Goal: Information Seeking & Learning: Check status

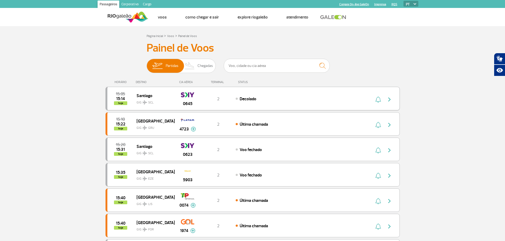
click at [251, 100] on span "Decolado" at bounding box center [247, 98] width 17 height 5
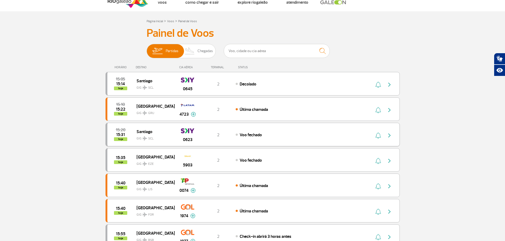
scroll to position [26, 0]
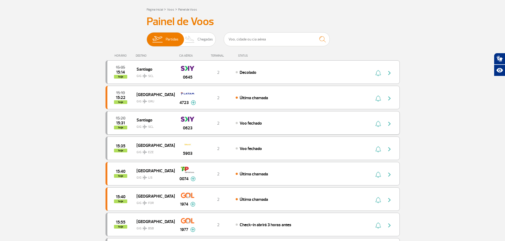
click at [270, 123] on div "Voo fechado" at bounding box center [293, 123] width 117 height 6
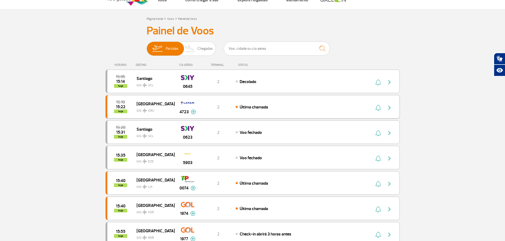
scroll to position [26, 0]
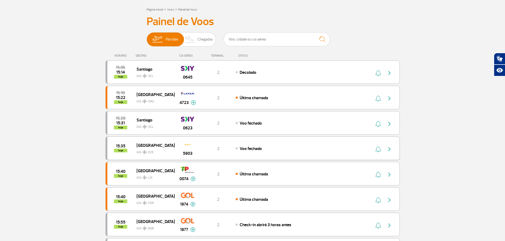
click at [271, 147] on div "Voo fechado" at bounding box center [293, 149] width 117 height 6
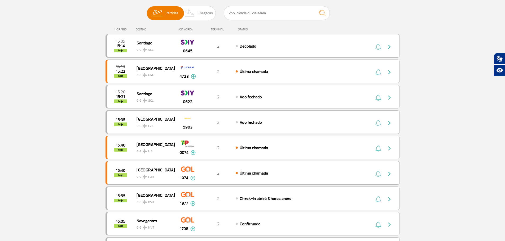
scroll to position [53, 0]
click at [239, 155] on div "15:40 hoje [GEOGRAPHIC_DATA] GIG LIS 0074 2 Última chamada Parcerias: Etihad Ai…" at bounding box center [252, 148] width 294 height 24
click at [264, 149] on span "Última chamada" at bounding box center [253, 147] width 28 height 5
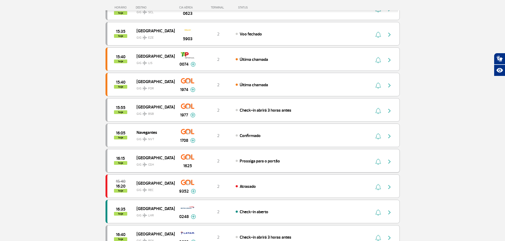
scroll to position [159, 0]
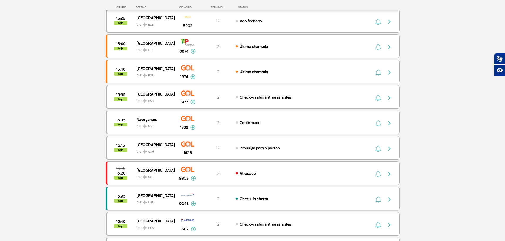
click at [287, 192] on div "16:35 hoje [GEOGRAPHIC_DATA] 0248 2 Check-in aberto Parcerias: Iberia Airlines …" at bounding box center [252, 199] width 294 height 24
click at [291, 196] on div "Check-in aberto" at bounding box center [293, 199] width 117 height 6
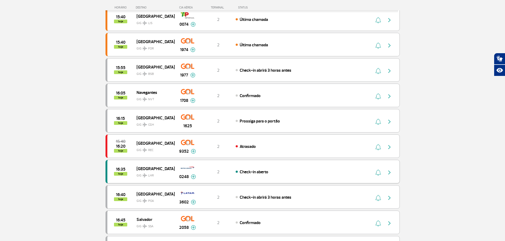
scroll to position [212, 0]
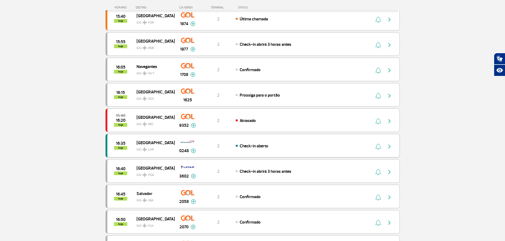
click at [281, 142] on div "16:35 hoje [GEOGRAPHIC_DATA] 0248 2 Check-in aberto Parcerias: Iberia Airlines …" at bounding box center [252, 146] width 294 height 24
click at [394, 148] on button "button" at bounding box center [390, 146] width 12 height 8
click at [391, 146] on img "button" at bounding box center [389, 147] width 6 height 6
click at [290, 148] on div "Check-in aberto" at bounding box center [293, 146] width 117 height 6
click at [270, 141] on div "16:35 hoje [GEOGRAPHIC_DATA] 0248 2 Check-in aberto Parcerias: Iberia Airlines …" at bounding box center [252, 146] width 294 height 24
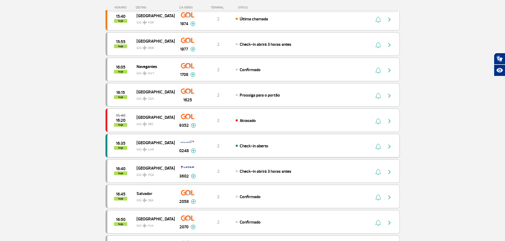
click at [277, 143] on div "Check-in aberto" at bounding box center [293, 146] width 117 height 6
click at [284, 144] on div "Check-in aberto" at bounding box center [293, 146] width 117 height 6
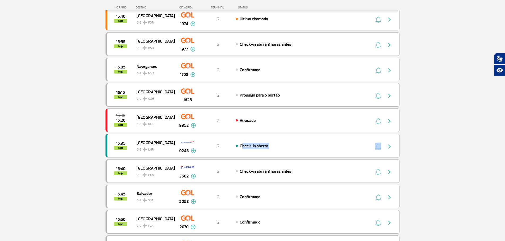
click at [288, 148] on div "Check-in aberto" at bounding box center [293, 146] width 117 height 6
click at [283, 147] on div "Check-in aberto" at bounding box center [293, 146] width 117 height 6
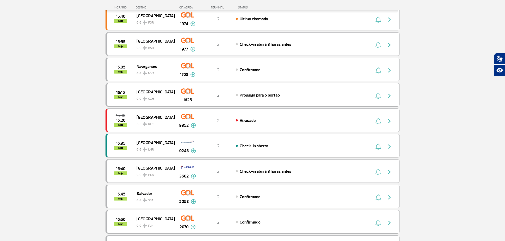
click at [283, 147] on div "Check-in aberto" at bounding box center [293, 146] width 117 height 6
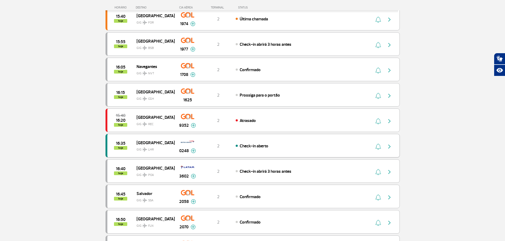
click at [283, 147] on div "Check-in aberto" at bounding box center [293, 146] width 117 height 6
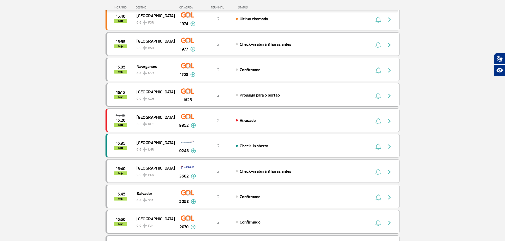
click at [283, 147] on div "Check-in aberto" at bounding box center [293, 146] width 117 height 6
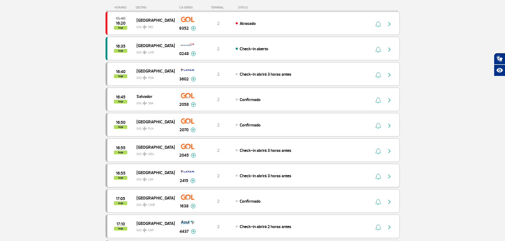
scroll to position [318, 0]
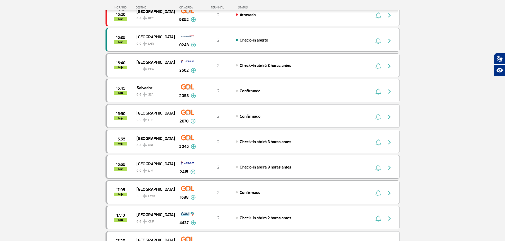
click at [284, 161] on div "16:55 hoje Lima GIG LIM 2415 2 Check-in abrirá 3 horas antes Parcerias: Delta A…" at bounding box center [252, 167] width 294 height 24
click at [289, 168] on span "Check-in abrirá 3 horas antes" at bounding box center [265, 167] width 52 height 5
click at [294, 166] on div "Check-in abrirá 3 horas antes" at bounding box center [293, 167] width 117 height 6
click at [293, 162] on div "16:55 hoje Lima GIG LIM 2415 2 Check-in abrirá 3 horas antes Parcerias: Delta A…" at bounding box center [252, 167] width 294 height 24
click at [391, 168] on img "button" at bounding box center [389, 168] width 6 height 6
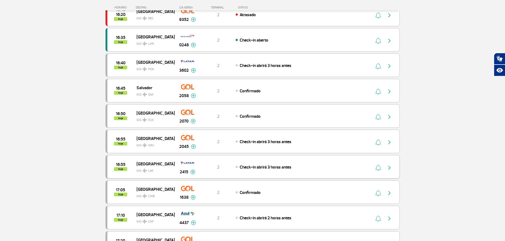
click at [391, 168] on img "button" at bounding box center [389, 168] width 6 height 6
click at [392, 168] on img "button" at bounding box center [389, 168] width 6 height 6
drag, startPoint x: 392, startPoint y: 168, endPoint x: 261, endPoint y: 152, distance: 131.6
click at [392, 168] on img "button" at bounding box center [389, 168] width 6 height 6
click at [165, 166] on span "GIG LIM" at bounding box center [153, 170] width 34 height 8
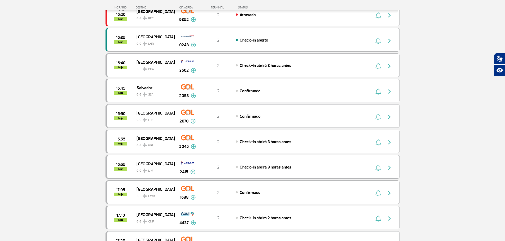
click at [144, 167] on span "GIG LIM" at bounding box center [153, 170] width 34 height 8
click at [145, 167] on span "GIG LIM" at bounding box center [153, 170] width 34 height 8
click at [157, 171] on span "GIG LIM" at bounding box center [153, 170] width 34 height 8
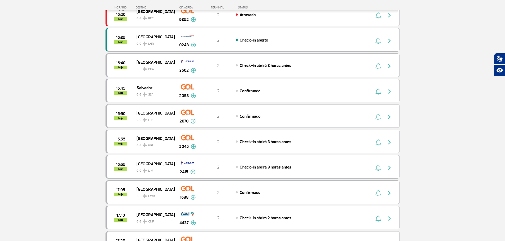
click at [96, 174] on section "Página Inicial > Voos > Painel de Voos Painel de Voos Partidas Chegadas 15:05 1…" at bounding box center [252, 18] width 505 height 621
click at [157, 164] on span "[GEOGRAPHIC_DATA]" at bounding box center [153, 163] width 34 height 7
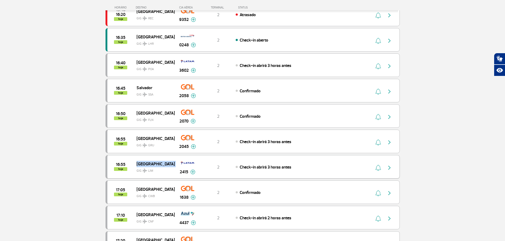
click at [157, 164] on span "[GEOGRAPHIC_DATA]" at bounding box center [153, 163] width 34 height 7
click at [90, 172] on section "Página Inicial > Voos > Painel de Voos Painel de Voos Partidas Chegadas 15:05 1…" at bounding box center [252, 18] width 505 height 621
click at [104, 169] on div "Página Inicial > Voos > Painel de Voos Painel de Voos Partidas Chegadas 15:05 1…" at bounding box center [252, 22] width 302 height 615
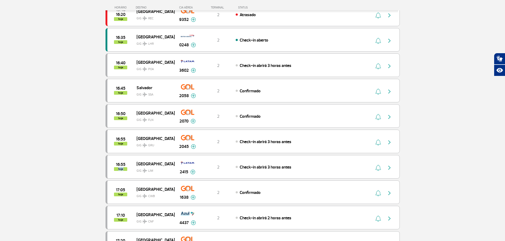
click at [104, 169] on div "Página Inicial > Voos > Painel de Voos Painel de Voos Partidas Chegadas 15:05 1…" at bounding box center [252, 22] width 302 height 615
click at [105, 169] on div "Página Inicial > Voos > Painel de Voos Painel de Voos Partidas Chegadas 15:05 1…" at bounding box center [252, 22] width 302 height 615
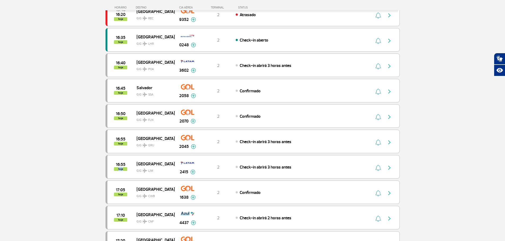
click at [101, 169] on section "Página Inicial > Voos > Painel de Voos Painel de Voos Partidas Chegadas 15:05 1…" at bounding box center [252, 18] width 505 height 621
click at [105, 172] on div "Página Inicial > Voos > Painel de Voos Painel de Voos Partidas Chegadas 15:05 1…" at bounding box center [252, 22] width 302 height 615
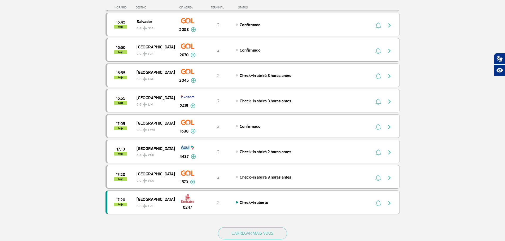
scroll to position [397, 0]
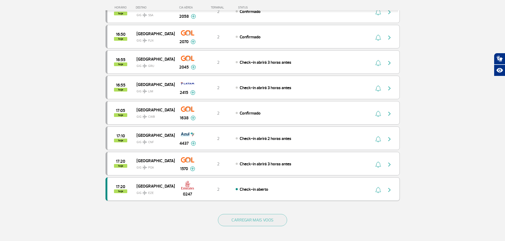
click at [273, 187] on div "Check-in aberto" at bounding box center [293, 189] width 117 height 6
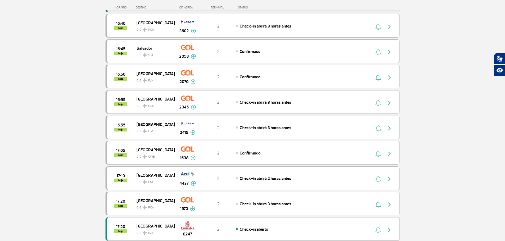
scroll to position [424, 0]
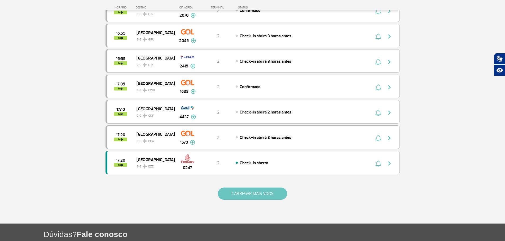
click at [243, 191] on button "CARREGAR MAIS VOOS" at bounding box center [252, 194] width 69 height 12
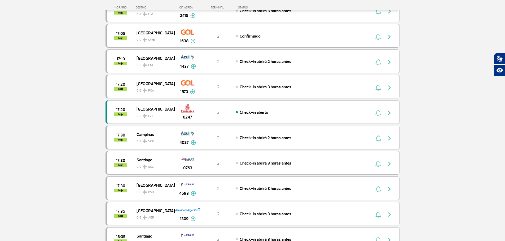
scroll to position [477, 0]
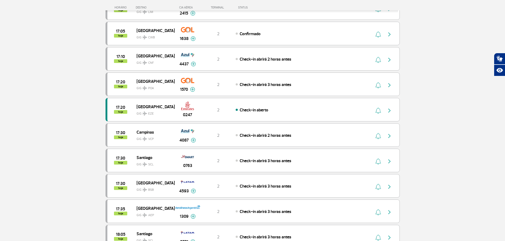
click at [54, 124] on section "Página Inicial > Voos > Painel de Voos Painel de Voos Partidas Chegadas 15:05 1…" at bounding box center [252, 115] width 505 height 1130
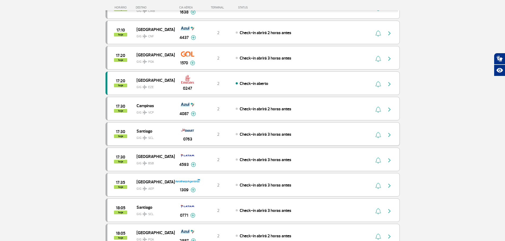
click at [262, 139] on div "17:30 hoje Santiago GIG SCL 0763 2 Check-in abrirá 3 horas antes" at bounding box center [252, 134] width 294 height 24
click at [276, 131] on div "Check-in abrirá 3 horas antes" at bounding box center [293, 134] width 117 height 6
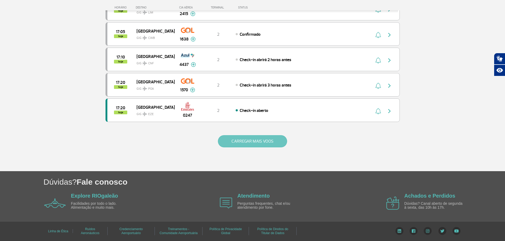
click at [262, 147] on button "CARREGAR MAIS VOOS" at bounding box center [252, 141] width 69 height 12
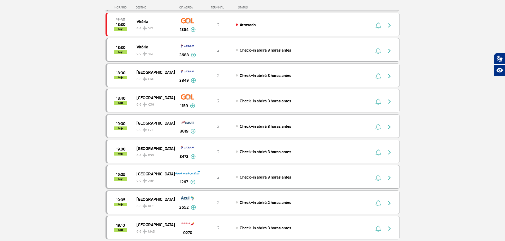
scroll to position [768, 0]
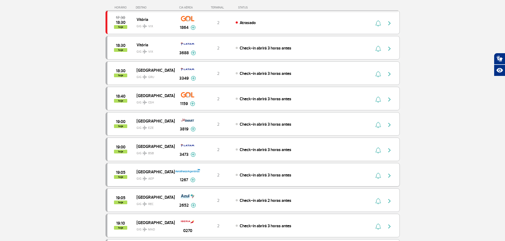
click at [320, 174] on div "Check-in abrirá 3 horas antes" at bounding box center [293, 175] width 117 height 6
click at [290, 99] on span "Check-in abrirá 3 horas antes" at bounding box center [265, 98] width 52 height 5
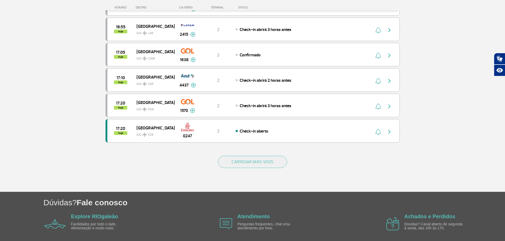
scroll to position [476, 0]
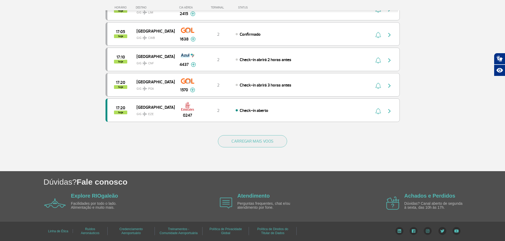
click at [259, 134] on div "CARREGAR MAIS VOOS" at bounding box center [252, 150] width 294 height 43
click at [262, 140] on button "CARREGAR MAIS VOOS" at bounding box center [252, 141] width 69 height 12
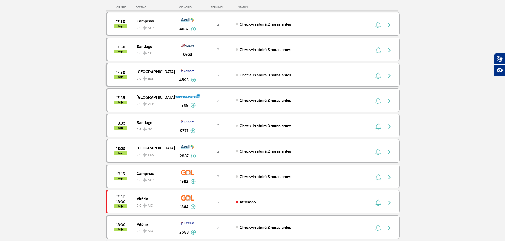
scroll to position [609, 0]
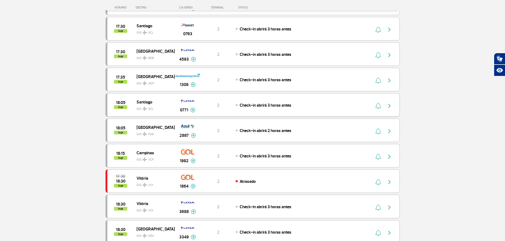
click at [259, 106] on span "Check-in abrirá 3 horas antes" at bounding box center [265, 105] width 52 height 5
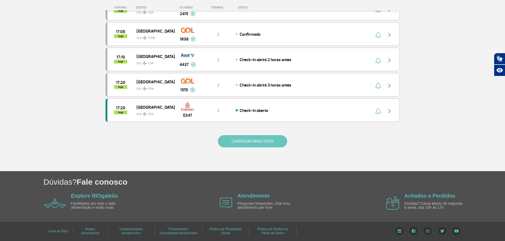
click at [259, 143] on button "CARREGAR MAIS VOOS" at bounding box center [252, 141] width 69 height 12
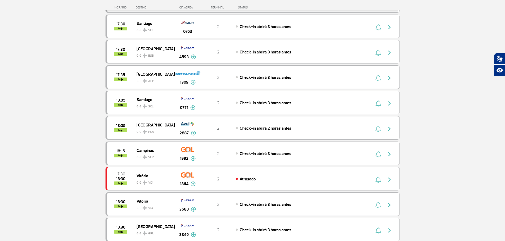
scroll to position [609, 0]
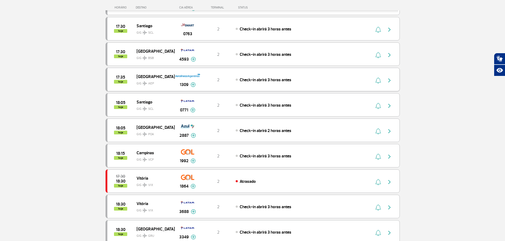
click at [156, 82] on span "GIG AEP" at bounding box center [153, 82] width 34 height 8
click at [155, 73] on span "[GEOGRAPHIC_DATA]" at bounding box center [153, 76] width 34 height 7
click at [313, 81] on div "Check-in abrirá 3 horas antes" at bounding box center [293, 80] width 117 height 6
click at [299, 99] on div "18:05 hoje Santiago GIG SCL 0771 2 Check-in abrirá 3 horas antes Parcerias: Qua…" at bounding box center [252, 105] width 294 height 24
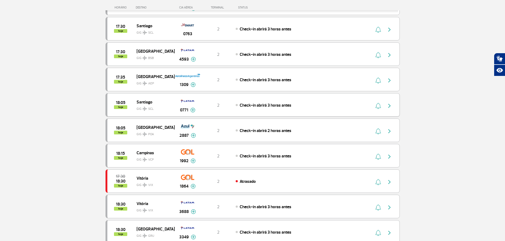
click at [300, 100] on div "18:05 hoje Santiago GIG SCL 0771 2 Check-in abrirá 3 horas antes Parcerias: Qua…" at bounding box center [252, 105] width 294 height 24
click at [301, 103] on div "Check-in abrirá 3 horas antes" at bounding box center [293, 105] width 117 height 6
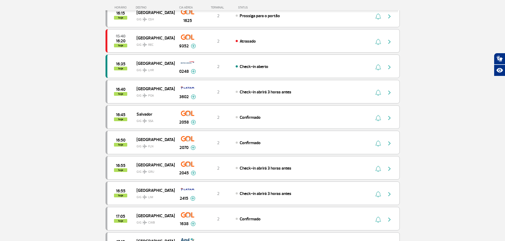
scroll to position [397, 0]
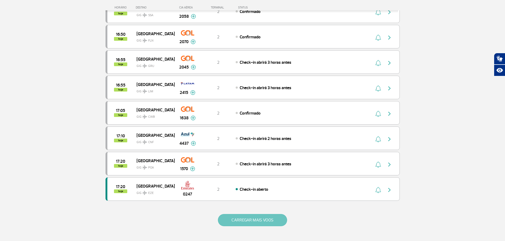
click at [260, 219] on button "CARREGAR MAIS VOOS" at bounding box center [252, 220] width 69 height 12
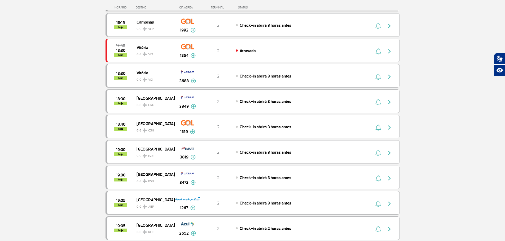
scroll to position [742, 0]
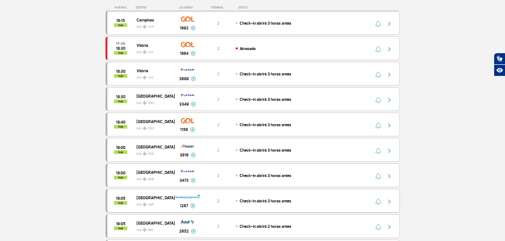
click at [285, 194] on div "19:05 hoje [GEOGRAPHIC_DATA] GIG AEP 1267 2 Check-in abrirá 3 horas antes Parce…" at bounding box center [252, 201] width 294 height 24
click at [289, 196] on div "19:05 hoje [GEOGRAPHIC_DATA] GIG AEP 1267 2 Check-in abrirá 3 horas antes Parce…" at bounding box center [252, 201] width 294 height 24
click at [290, 197] on div "19:05 hoje [GEOGRAPHIC_DATA] GIG AEP 1267 2 Check-in abrirá 3 horas antes Parce…" at bounding box center [252, 201] width 294 height 24
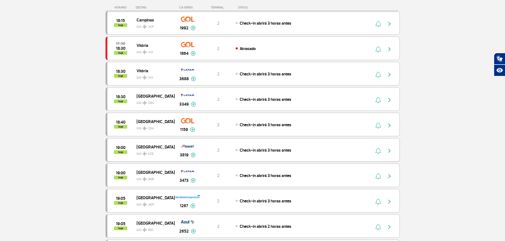
click at [250, 150] on span "Check-in abrirá 3 horas antes" at bounding box center [265, 150] width 52 height 5
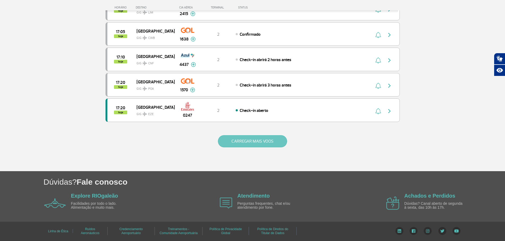
click at [261, 138] on button "CARREGAR MAIS VOOS" at bounding box center [252, 141] width 69 height 12
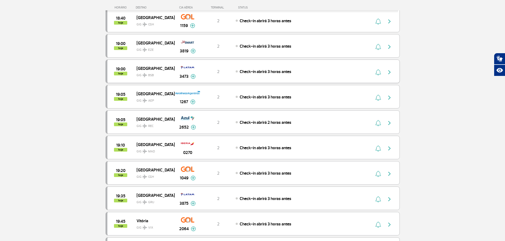
scroll to position [847, 0]
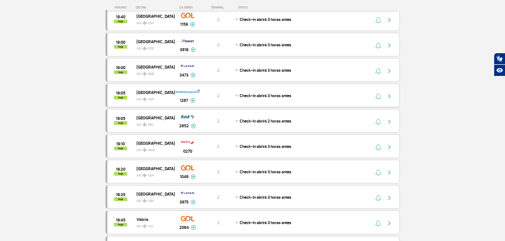
click at [208, 99] on div "19:05 hoje [GEOGRAPHIC_DATA] GIG AEP 1267 2 Check-in abrirá 3 horas antes Parce…" at bounding box center [252, 96] width 294 height 24
click at [213, 93] on div "2" at bounding box center [217, 96] width 35 height 6
click at [217, 95] on span "2" at bounding box center [218, 95] width 2 height 5
click at [211, 149] on div "19:10 hoje [GEOGRAPHIC_DATA] GIG MAD 0270 2 Check-in abrirá 3 horas antes" at bounding box center [252, 147] width 294 height 24
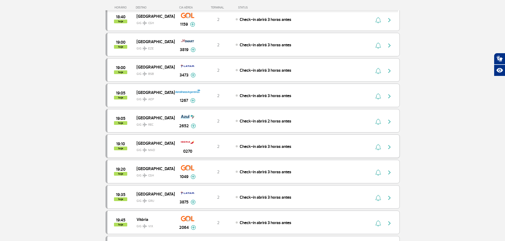
click at [269, 146] on span "Check-in abrirá 3 horas antes" at bounding box center [265, 146] width 52 height 5
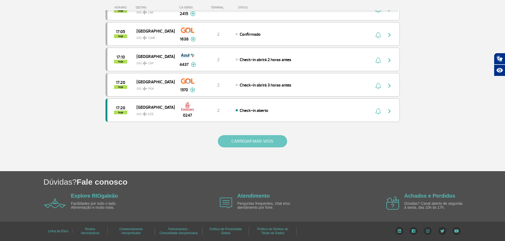
click at [269, 145] on button "CARREGAR MAIS VOOS" at bounding box center [252, 141] width 69 height 12
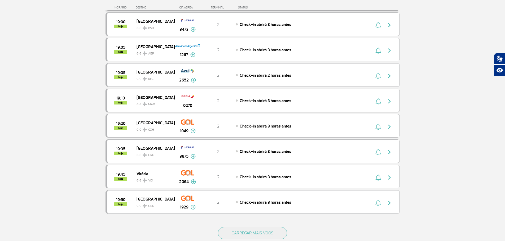
scroll to position [926, 0]
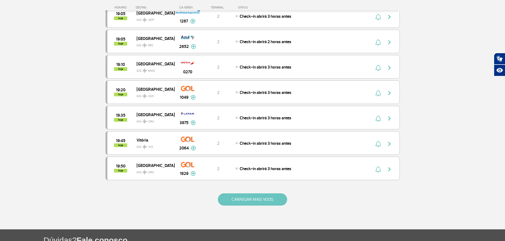
click at [235, 200] on button "CARREGAR MAIS VOOS" at bounding box center [252, 200] width 69 height 12
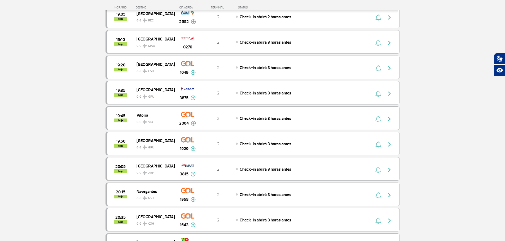
scroll to position [979, 0]
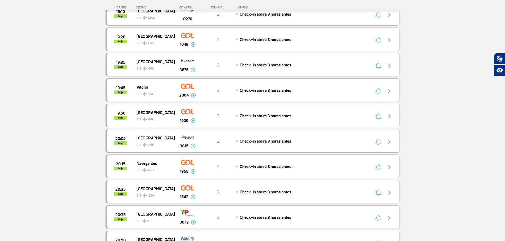
click at [217, 148] on div "20:05 hoje [GEOGRAPHIC_DATA] GIG AEP 3815 2 Check-in abrirá 3 horas antes Parce…" at bounding box center [252, 141] width 294 height 24
click at [221, 144] on div "2" at bounding box center [217, 141] width 35 height 6
click at [329, 142] on div "Check-in abrirá 3 horas antes" at bounding box center [293, 141] width 117 height 6
click at [330, 141] on div "Check-in abrirá 3 horas antes" at bounding box center [293, 141] width 117 height 6
click at [333, 140] on div "Check-in abrirá 3 horas antes" at bounding box center [293, 141] width 117 height 6
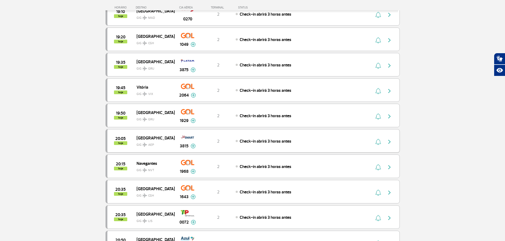
drag, startPoint x: 333, startPoint y: 140, endPoint x: 336, endPoint y: 135, distance: 5.2
drag, startPoint x: 336, startPoint y: 135, endPoint x: 445, endPoint y: 163, distance: 112.6
click at [280, 145] on div "20:05 hoje [GEOGRAPHIC_DATA] GIG AEP 3815 2 Check-in abrirá 3 horas antes Parce…" at bounding box center [252, 141] width 294 height 24
click at [391, 141] on img "button" at bounding box center [389, 142] width 6 height 6
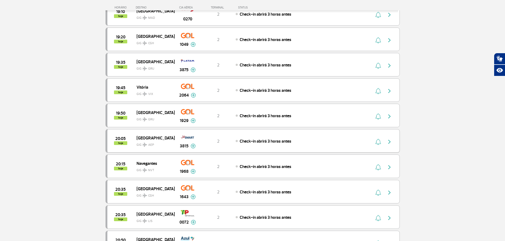
click at [301, 147] on div "20:05 hoje [GEOGRAPHIC_DATA] GIG AEP 3815 2 Check-in abrirá 3 horas antes Parce…" at bounding box center [252, 141] width 294 height 24
click at [309, 150] on div "20:05 hoje [GEOGRAPHIC_DATA] GIG AEP 3815 2 Check-in abrirá 3 horas antes Parce…" at bounding box center [252, 141] width 294 height 24
click at [309, 141] on div "Check-in abrirá 3 horas antes" at bounding box center [293, 141] width 117 height 6
click at [311, 139] on div "Check-in abrirá 3 horas antes" at bounding box center [293, 141] width 117 height 6
click at [304, 140] on div "Check-in abrirá 3 horas antes" at bounding box center [293, 141] width 117 height 6
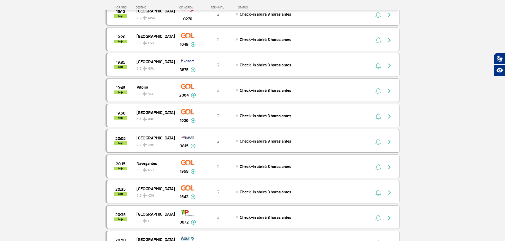
click at [304, 140] on div "Check-in abrirá 3 horas antes" at bounding box center [293, 141] width 117 height 6
click at [306, 144] on div "Check-in abrirá 3 horas antes" at bounding box center [293, 141] width 117 height 6
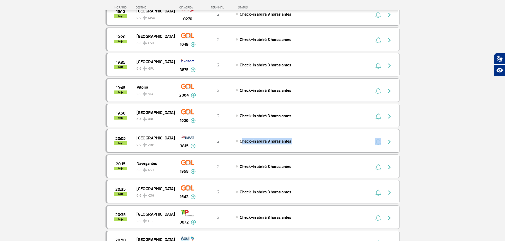
click at [306, 144] on div "Check-in abrirá 3 horas antes" at bounding box center [293, 141] width 117 height 6
click at [311, 140] on div "Check-in abrirá 3 horas antes" at bounding box center [293, 141] width 117 height 6
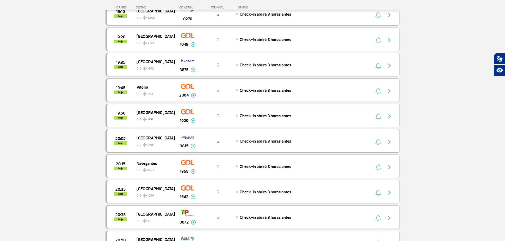
click at [311, 140] on div "Check-in abrirá 3 horas antes" at bounding box center [293, 141] width 117 height 6
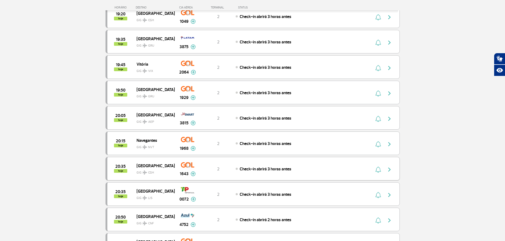
scroll to position [1059, 0]
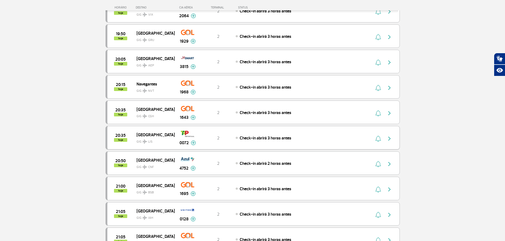
click at [306, 136] on div "Check-in abrirá 3 horas antes" at bounding box center [293, 138] width 117 height 6
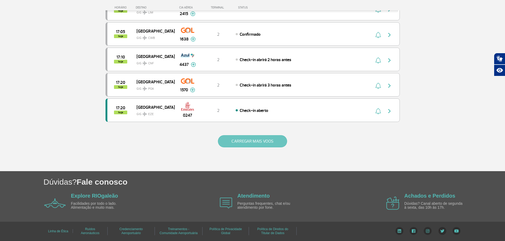
click at [254, 138] on button "CARREGAR MAIS VOOS" at bounding box center [252, 141] width 69 height 12
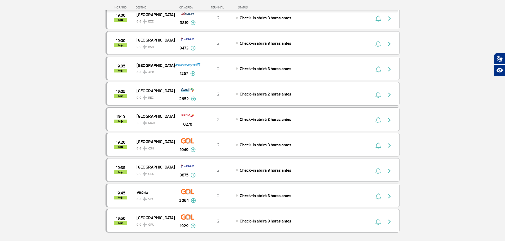
scroll to position [900, 0]
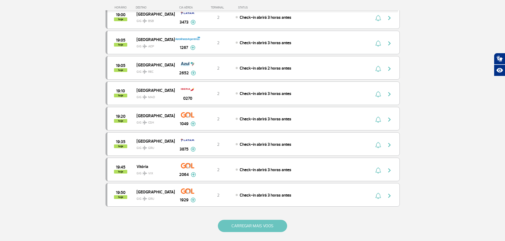
click at [251, 224] on button "CARREGAR MAIS VOOS" at bounding box center [252, 226] width 69 height 12
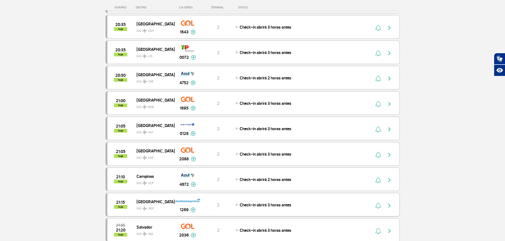
scroll to position [1112, 0]
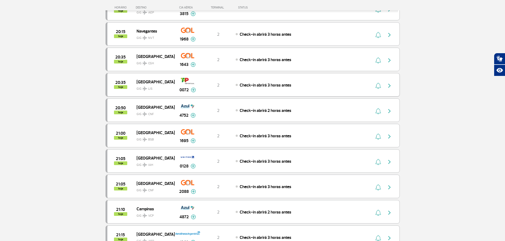
click at [203, 84] on div "2" at bounding box center [217, 85] width 35 height 6
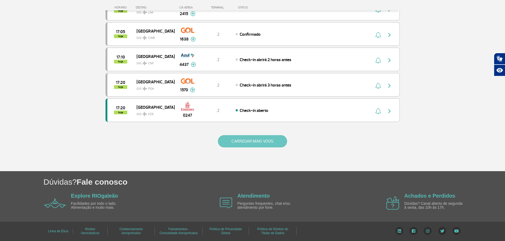
click at [260, 145] on button "CARREGAR MAIS VOOS" at bounding box center [252, 141] width 69 height 12
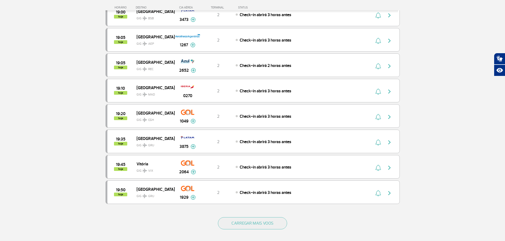
scroll to position [953, 0]
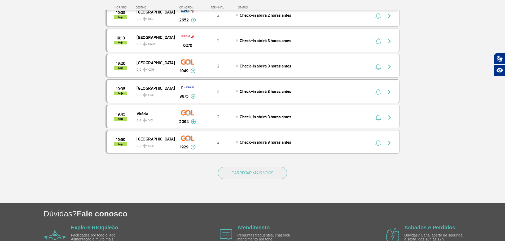
click at [245, 187] on div "CARREGAR MAIS VOOS" at bounding box center [252, 181] width 294 height 43
click at [243, 175] on button "CARREGAR MAIS VOOS" at bounding box center [252, 173] width 69 height 12
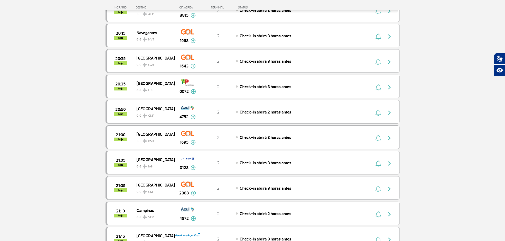
scroll to position [1112, 0]
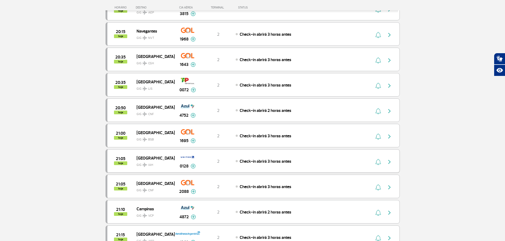
click at [162, 156] on span "[GEOGRAPHIC_DATA]" at bounding box center [153, 158] width 34 height 7
click at [170, 161] on div "Houston GIG IAH" at bounding box center [155, 161] width 38 height 13
click at [349, 158] on div "21:05 hoje [GEOGRAPHIC_DATA] 0128 2 Check-in abrirá 3 horas antes Parcerias: AN…" at bounding box center [252, 161] width 294 height 24
click at [311, 164] on div "Check-in abrirá 3 horas antes" at bounding box center [293, 161] width 117 height 6
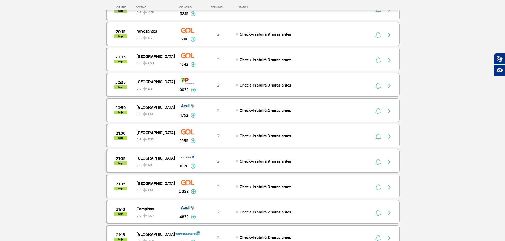
click at [311, 159] on div "Check-in abrirá 3 horas antes" at bounding box center [293, 161] width 117 height 6
click at [312, 159] on div "Check-in abrirá 3 horas antes" at bounding box center [293, 161] width 117 height 6
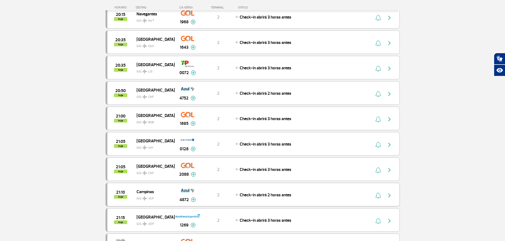
scroll to position [1138, 0]
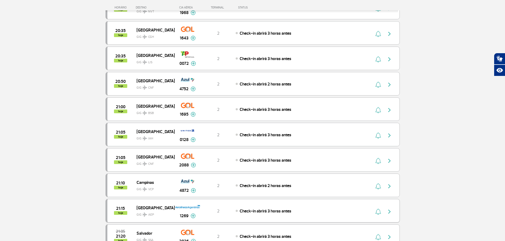
click at [250, 211] on span "Check-in abrirá 3 horas antes" at bounding box center [265, 211] width 52 height 5
click at [295, 211] on div "Check-in abrirá 3 horas antes" at bounding box center [293, 211] width 117 height 6
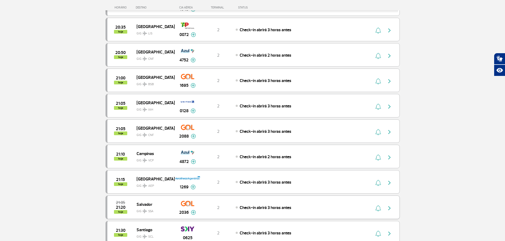
scroll to position [1218, 0]
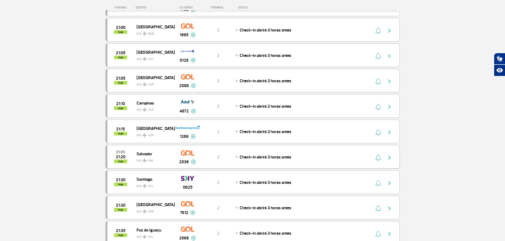
click at [305, 153] on div "21:05 21:20 hoje [GEOGRAPHIC_DATA] SSA 2036 2 Check-in abrirá 3 horas antes Par…" at bounding box center [252, 157] width 294 height 24
click at [303, 129] on div "Check-in abrirá 3 horas antes" at bounding box center [293, 132] width 117 height 6
click at [391, 128] on button "button" at bounding box center [390, 131] width 12 height 8
click at [287, 127] on div "21:15 hoje [GEOGRAPHIC_DATA] GIG AEP 1269 2 Check-in abrirá 3 horas antes Parce…" at bounding box center [252, 132] width 294 height 24
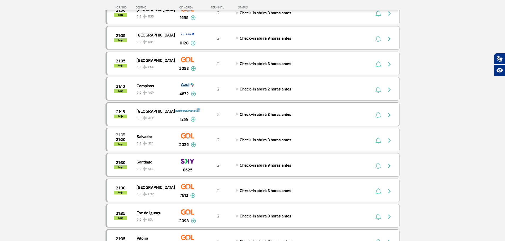
scroll to position [1244, 0]
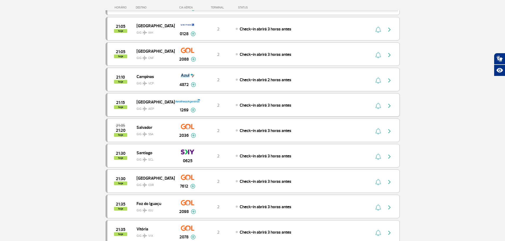
click at [278, 108] on span "Check-in abrirá 3 horas antes" at bounding box center [265, 105] width 52 height 5
click at [277, 104] on span "Check-in abrirá 3 horas antes" at bounding box center [265, 105] width 52 height 5
click at [276, 103] on span "Check-in abrirá 3 horas antes" at bounding box center [265, 105] width 52 height 5
click at [275, 103] on span "Check-in abrirá 3 horas antes" at bounding box center [265, 105] width 52 height 5
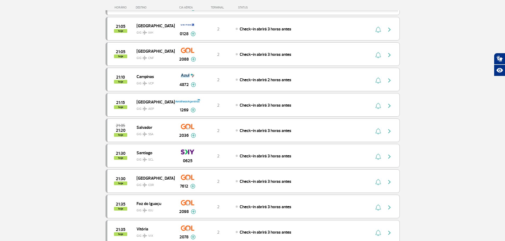
click at [307, 98] on div "21:15 hoje [GEOGRAPHIC_DATA] GIG AEP 1269 2 Check-in abrirá 3 horas antes Parce…" at bounding box center [252, 105] width 294 height 24
click at [310, 103] on div "Check-in abrirá 3 horas antes" at bounding box center [293, 105] width 117 height 6
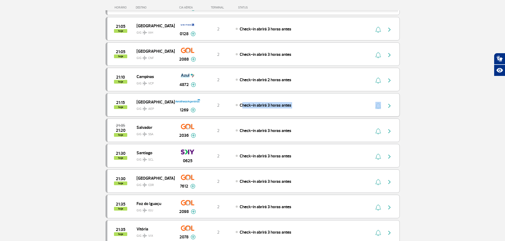
click at [310, 103] on div "Check-in abrirá 3 horas antes" at bounding box center [293, 105] width 117 height 6
click at [311, 104] on div "Check-in abrirá 3 horas antes" at bounding box center [293, 105] width 117 height 6
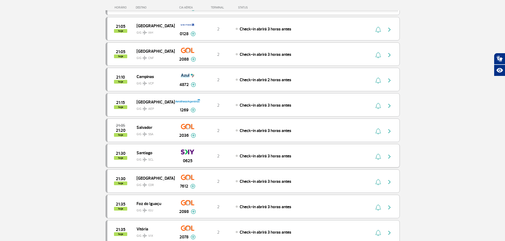
click at [173, 157] on div "Santiago GIG SCL" at bounding box center [155, 155] width 38 height 13
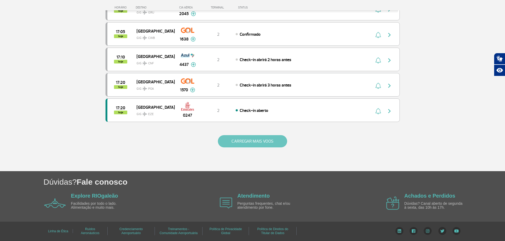
click at [259, 142] on button "CARREGAR MAIS VOOS" at bounding box center [252, 141] width 69 height 12
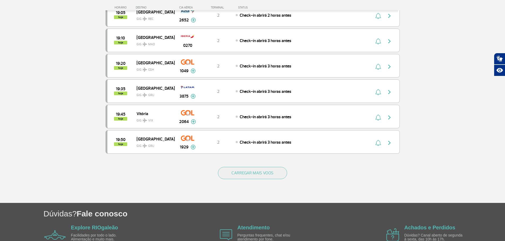
click at [262, 181] on div "CARREGAR MAIS VOOS" at bounding box center [252, 181] width 294 height 43
click at [259, 178] on button "CARREGAR MAIS VOOS" at bounding box center [252, 173] width 69 height 12
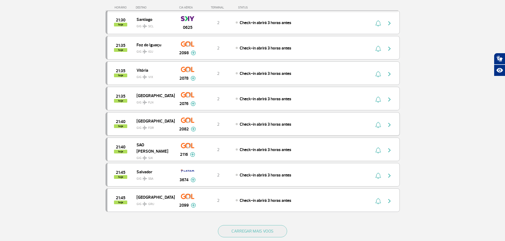
scroll to position [1430, 0]
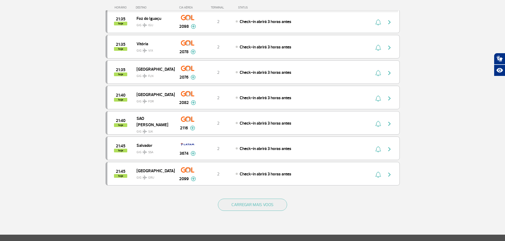
click at [256, 211] on div "CARREGAR MAIS VOOS" at bounding box center [252, 213] width 294 height 43
click at [253, 210] on button "CARREGAR MAIS VOOS" at bounding box center [252, 205] width 69 height 12
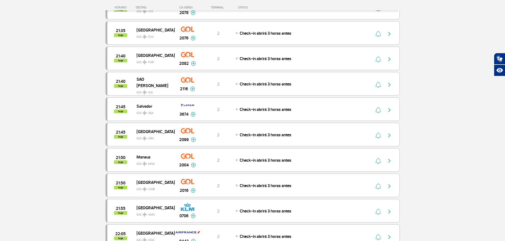
scroll to position [1536, 0]
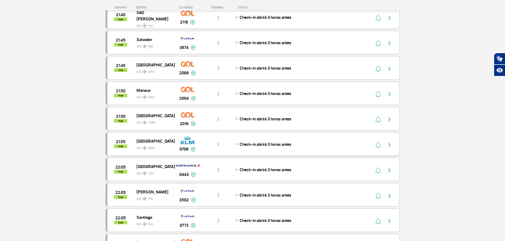
click at [162, 143] on span "GIG AMS" at bounding box center [153, 147] width 34 height 8
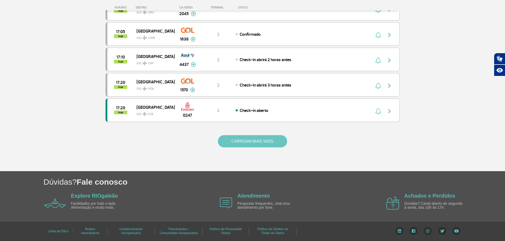
click at [260, 147] on button "CARREGAR MAIS VOOS" at bounding box center [252, 141] width 69 height 12
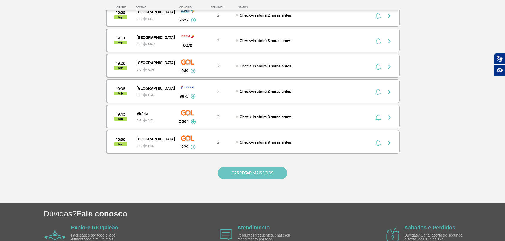
click at [273, 179] on button "CARREGAR MAIS VOOS" at bounding box center [252, 173] width 69 height 12
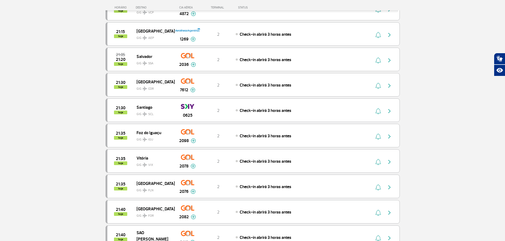
scroll to position [1430, 0]
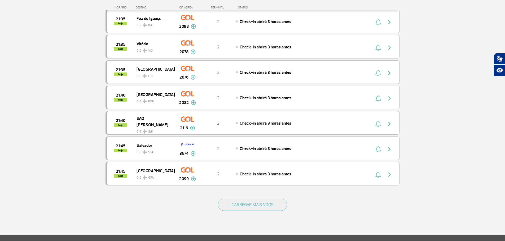
click at [254, 212] on div "CARREGAR MAIS VOOS" at bounding box center [252, 213] width 294 height 43
click at [252, 204] on button "CARREGAR MAIS VOOS" at bounding box center [252, 205] width 69 height 12
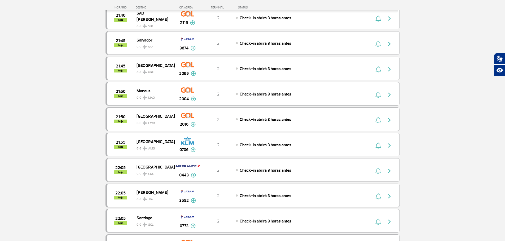
scroll to position [1536, 0]
click at [154, 168] on span "[GEOGRAPHIC_DATA]" at bounding box center [153, 166] width 34 height 7
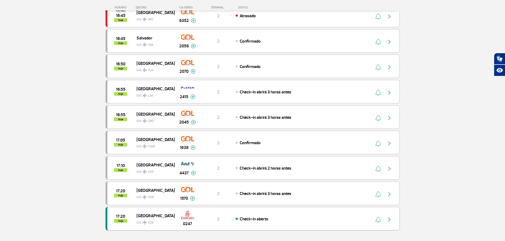
scroll to position [424, 0]
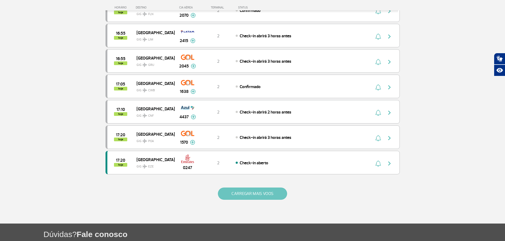
click at [253, 199] on button "CARREGAR MAIS VOOS" at bounding box center [252, 194] width 69 height 12
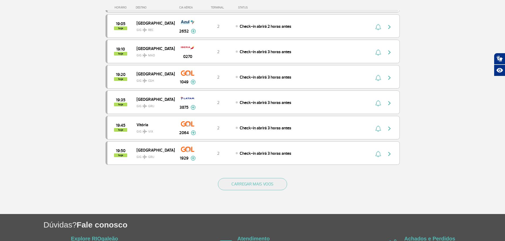
scroll to position [985, 0]
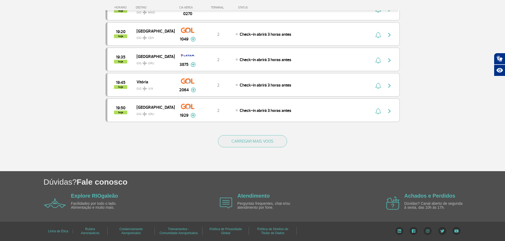
click at [278, 132] on div "CARREGAR MAIS VOOS" at bounding box center [252, 150] width 294 height 43
click at [279, 141] on button "CARREGAR MAIS VOOS" at bounding box center [252, 141] width 69 height 12
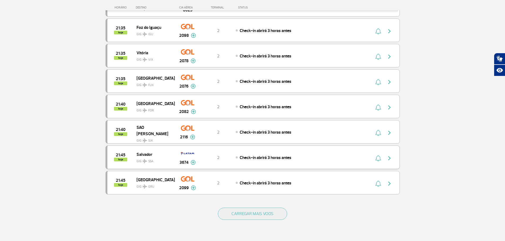
scroll to position [1435, 0]
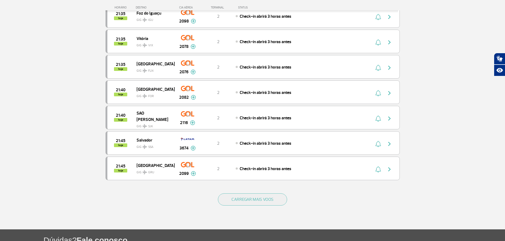
click at [299, 213] on div "CARREGAR MAIS VOOS" at bounding box center [252, 208] width 294 height 43
click at [286, 205] on div "CARREGAR MAIS VOOS" at bounding box center [252, 208] width 294 height 43
click at [283, 204] on button "CARREGAR MAIS VOOS" at bounding box center [252, 200] width 69 height 12
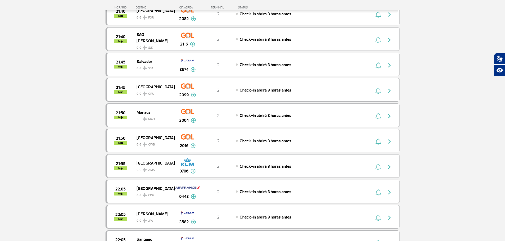
scroll to position [1541, 0]
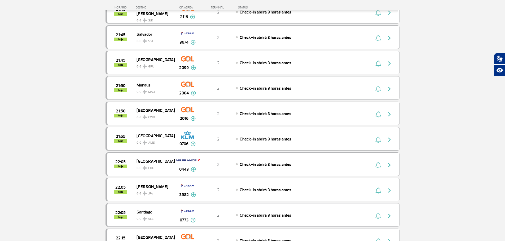
click at [153, 139] on span "GIG AMS" at bounding box center [153, 142] width 34 height 8
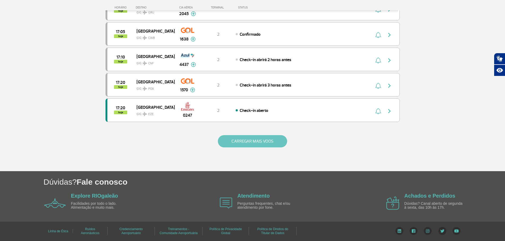
click at [252, 146] on button "CARREGAR MAIS VOOS" at bounding box center [252, 141] width 69 height 12
click at [267, 146] on button "CARREGAR MAIS VOOS" at bounding box center [252, 141] width 69 height 12
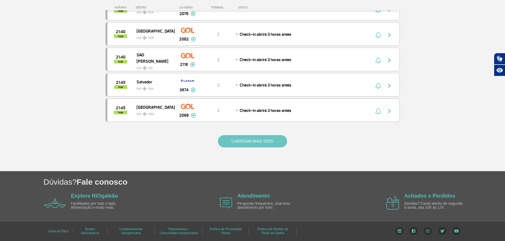
click at [265, 136] on button "CARREGAR MAIS VOOS" at bounding box center [252, 141] width 69 height 12
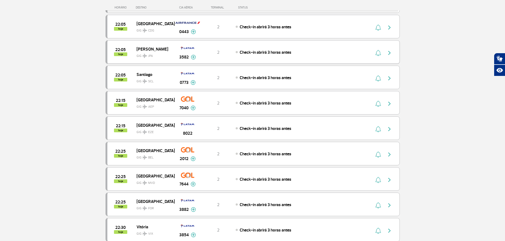
scroll to position [1626, 0]
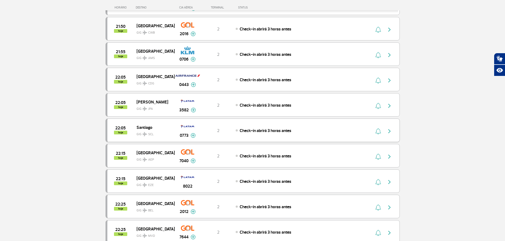
click at [154, 127] on span "Santiago" at bounding box center [153, 127] width 34 height 7
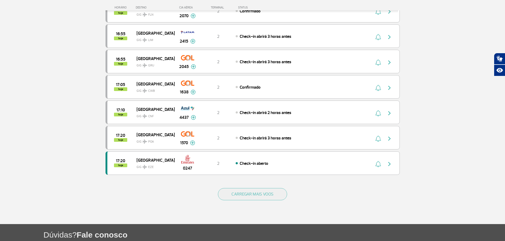
scroll to position [476, 0]
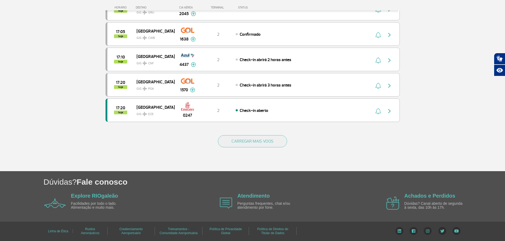
click at [288, 136] on div "CARREGAR MAIS VOOS" at bounding box center [252, 150] width 294 height 43
click at [281, 141] on button "CARREGAR MAIS VOOS" at bounding box center [252, 141] width 69 height 12
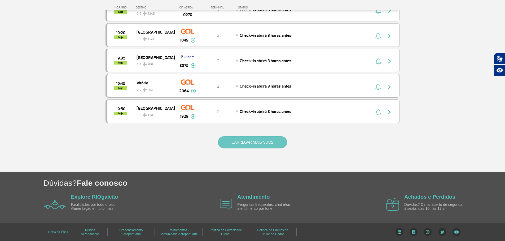
click at [261, 143] on button "CARREGAR MAIS VOOS" at bounding box center [252, 142] width 69 height 12
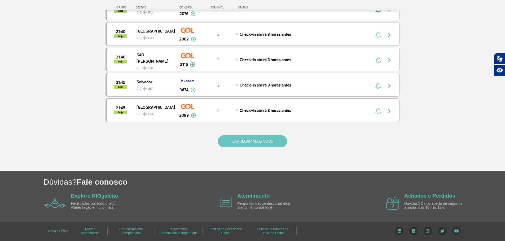
click at [267, 142] on button "CARREGAR MAIS VOOS" at bounding box center [252, 141] width 69 height 12
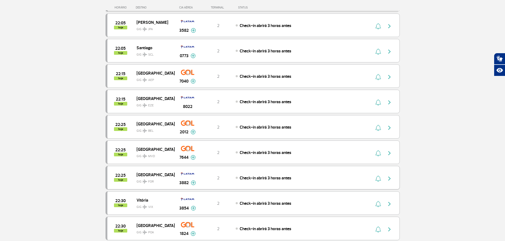
scroll to position [1732, 0]
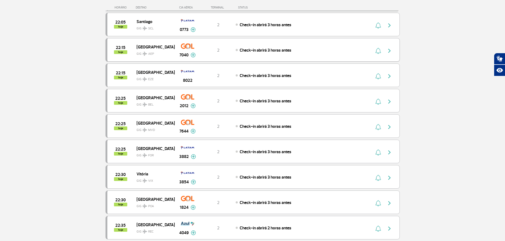
click at [151, 52] on span "AEP" at bounding box center [151, 54] width 6 height 5
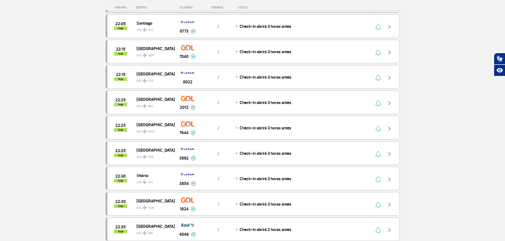
scroll to position [1679, 0]
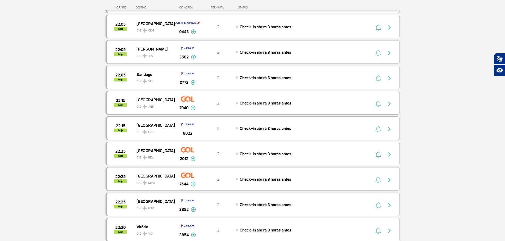
click at [158, 101] on span "[GEOGRAPHIC_DATA]" at bounding box center [153, 99] width 34 height 7
click at [155, 102] on span "GIG AEP" at bounding box center [153, 106] width 34 height 8
click at [161, 137] on div "22:15 hoje [GEOGRAPHIC_DATA] GIG EZE 8022 2 Check-in abrirá 3 horas antes" at bounding box center [252, 129] width 294 height 24
click at [162, 132] on span "GIG EZE" at bounding box center [153, 131] width 34 height 8
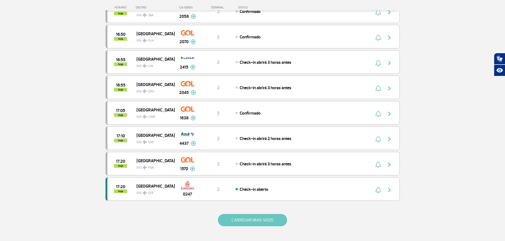
click at [266, 224] on button "CARREGAR MAIS VOOS" at bounding box center [252, 220] width 69 height 12
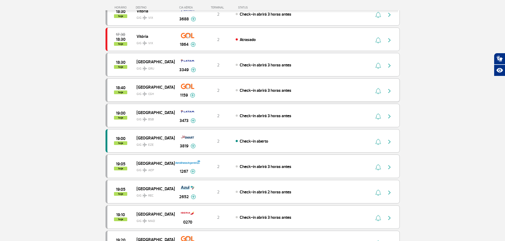
scroll to position [900, 0]
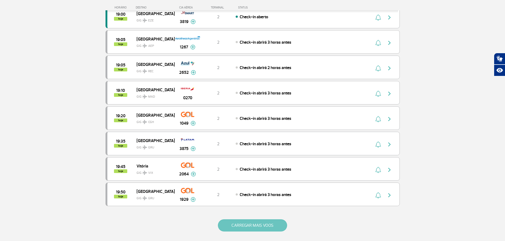
click at [270, 232] on button "CARREGAR MAIS VOOS" at bounding box center [252, 226] width 69 height 12
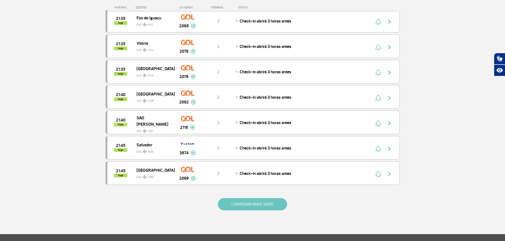
click at [258, 200] on button "CARREGAR MAIS VOOS" at bounding box center [252, 204] width 69 height 12
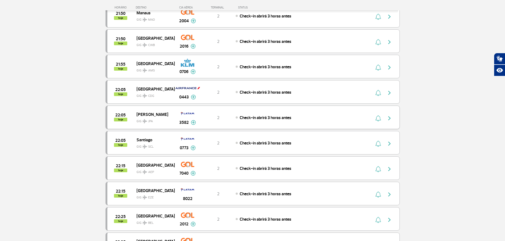
scroll to position [1642, 0]
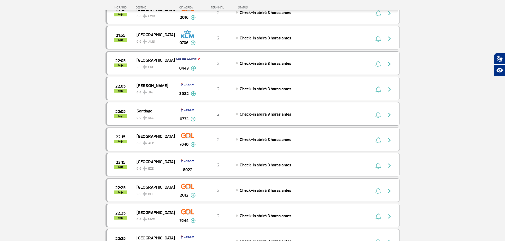
click at [154, 141] on span "GIG AEP" at bounding box center [153, 142] width 34 height 8
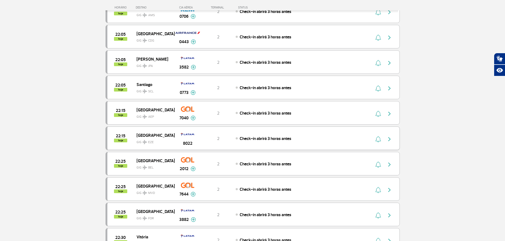
click at [155, 140] on span "GIG EZE" at bounding box center [153, 141] width 34 height 8
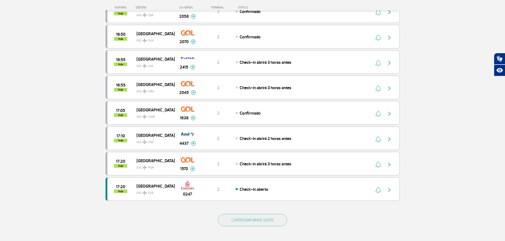
click at [264, 229] on div "CARREGAR MAIS VOOS" at bounding box center [252, 229] width 294 height 43
click at [261, 226] on button "CARREGAR MAIS VOOS" at bounding box center [252, 220] width 69 height 12
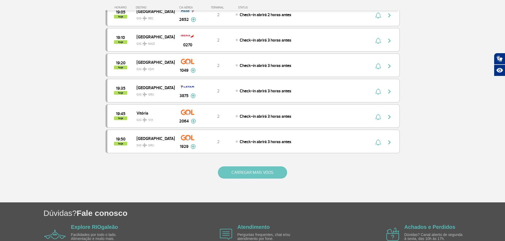
click at [261, 168] on button "CARREGAR MAIS VOOS" at bounding box center [252, 173] width 69 height 12
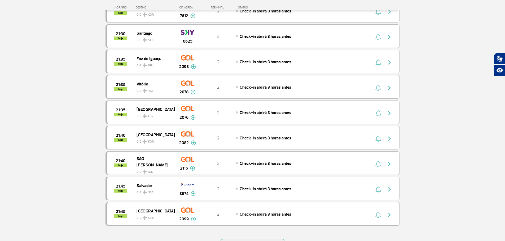
scroll to position [1493, 0]
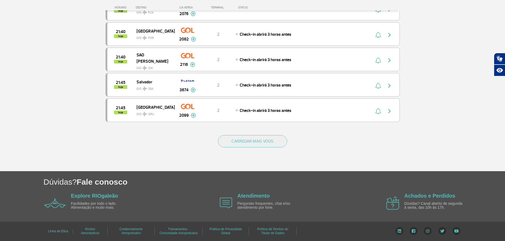
click at [257, 152] on div "CARREGAR MAIS VOOS" at bounding box center [252, 150] width 294 height 43
click at [252, 142] on button "CARREGAR MAIS VOOS" at bounding box center [252, 141] width 69 height 12
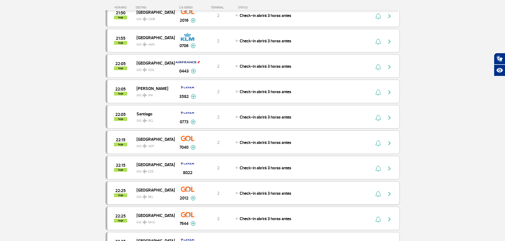
scroll to position [1652, 0]
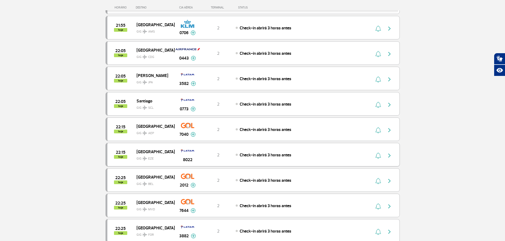
click at [155, 161] on span "GIG EZE" at bounding box center [153, 158] width 34 height 8
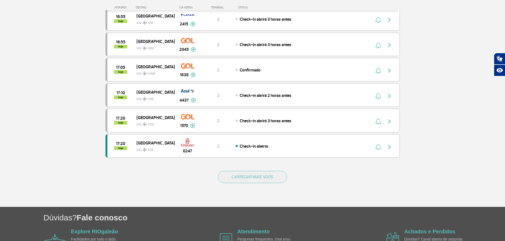
scroll to position [476, 0]
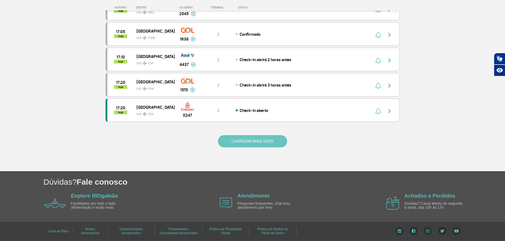
click at [257, 146] on button "CARREGAR MAIS VOOS" at bounding box center [252, 141] width 69 height 12
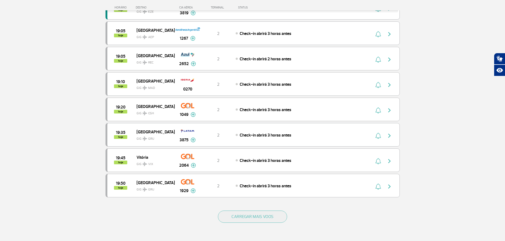
scroll to position [979, 0]
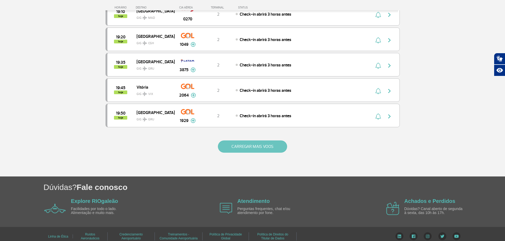
click at [268, 149] on button "CARREGAR MAIS VOOS" at bounding box center [252, 147] width 69 height 12
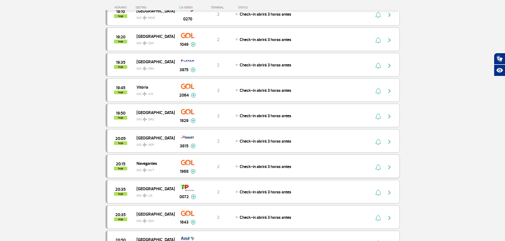
drag, startPoint x: 169, startPoint y: 110, endPoint x: 169, endPoint y: 122, distance: 11.9
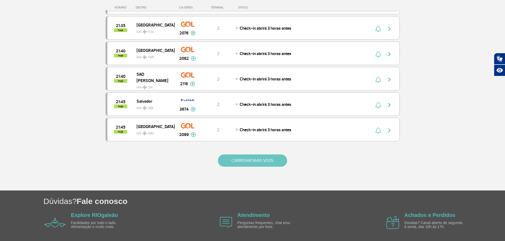
scroll to position [1483, 0]
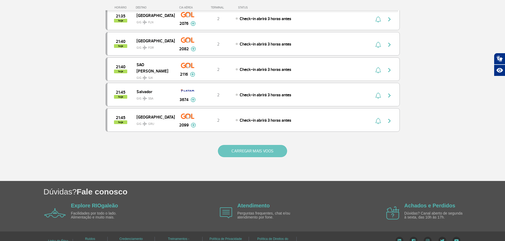
click at [238, 150] on button "CARREGAR MAIS VOOS" at bounding box center [252, 151] width 69 height 12
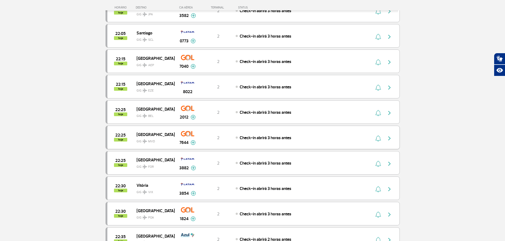
scroll to position [1722, 0]
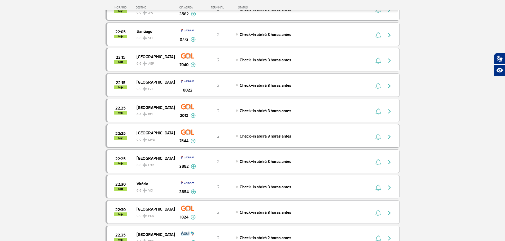
click at [203, 135] on div "2" at bounding box center [217, 136] width 35 height 6
click at [138, 132] on span "[GEOGRAPHIC_DATA]" at bounding box center [153, 133] width 34 height 7
click at [154, 138] on span "MVD" at bounding box center [151, 140] width 7 height 5
click at [314, 135] on div "Check-in abrirá 3 horas antes" at bounding box center [293, 136] width 117 height 6
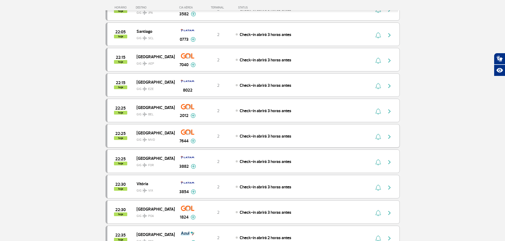
click at [152, 135] on span "GIG MVD" at bounding box center [153, 139] width 34 height 8
click at [155, 137] on span "GIG MVD" at bounding box center [153, 139] width 34 height 8
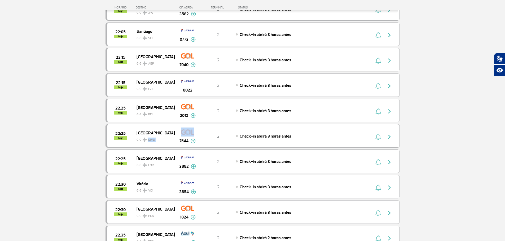
click at [161, 136] on span "GIG MVD" at bounding box center [153, 139] width 34 height 8
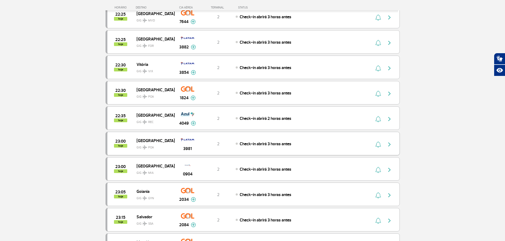
scroll to position [1854, 0]
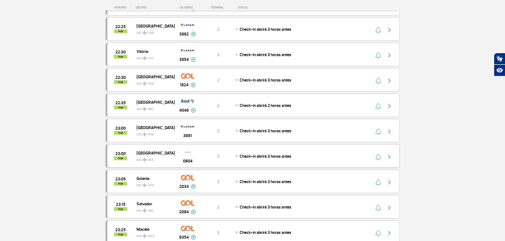
click at [162, 151] on span "[GEOGRAPHIC_DATA]" at bounding box center [153, 153] width 34 height 7
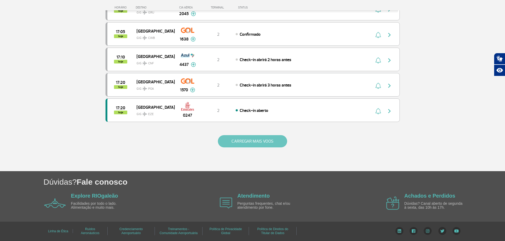
click at [266, 142] on button "CARREGAR MAIS VOOS" at bounding box center [252, 141] width 69 height 12
click at [265, 143] on button "CARREGAR MAIS VOOS" at bounding box center [252, 141] width 69 height 12
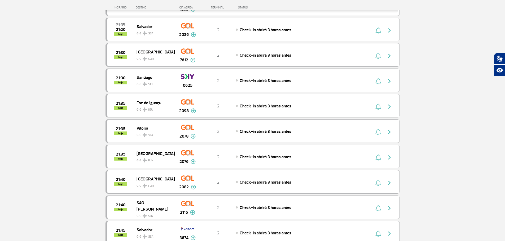
scroll to position [1435, 0]
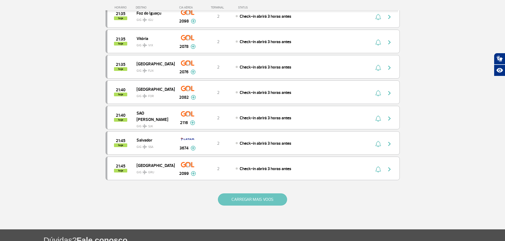
click at [257, 195] on button "CARREGAR MAIS VOOS" at bounding box center [252, 200] width 69 height 12
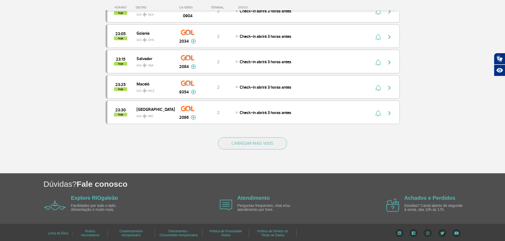
scroll to position [2002, 0]
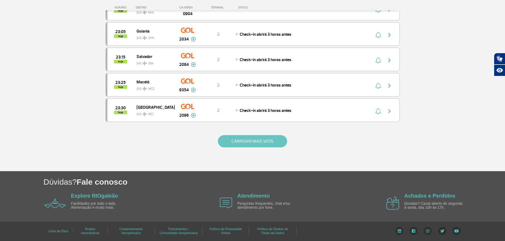
click at [257, 145] on button "CARREGAR MAIS VOOS" at bounding box center [252, 141] width 69 height 12
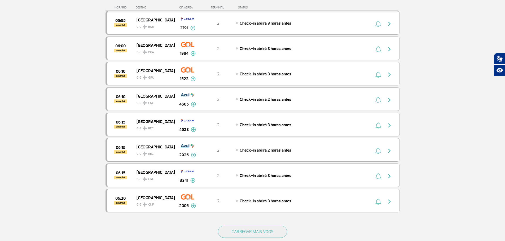
scroll to position [2452, 0]
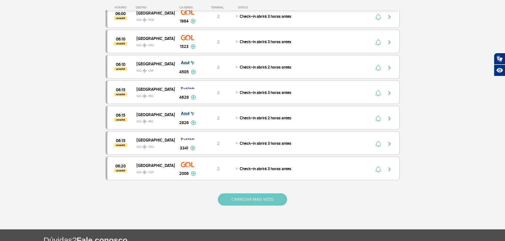
click at [258, 204] on button "CARREGAR MAIS VOOS" at bounding box center [252, 200] width 69 height 12
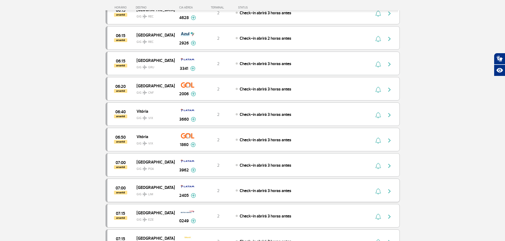
scroll to position [2584, 0]
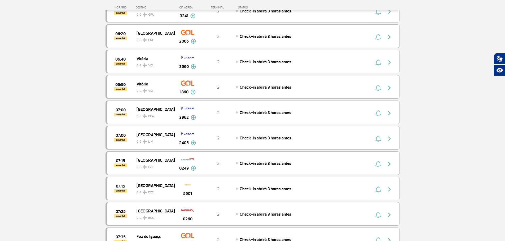
click at [150, 141] on span "LIM" at bounding box center [150, 142] width 5 height 5
click at [158, 136] on span "[GEOGRAPHIC_DATA]" at bounding box center [153, 134] width 34 height 7
click at [161, 140] on span "GIG LIM" at bounding box center [153, 141] width 34 height 8
click at [272, 131] on div "07:00 amanhã Lima GIG LIM 2405 2 Check-in abrirá 3 horas antes Parcerias: Delta…" at bounding box center [252, 138] width 294 height 24
click at [278, 136] on span "Check-in abrirá 3 horas antes" at bounding box center [265, 138] width 52 height 5
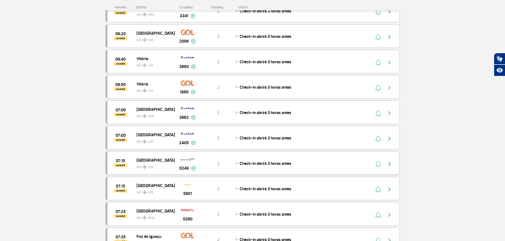
click at [285, 160] on div "07:15 amanhã [GEOGRAPHIC_DATA] GIG EZE 0249 2 Check-in abrirá 3 horas antes Par…" at bounding box center [252, 163] width 294 height 24
click at [288, 164] on span "Check-in abrirá 3 horas antes" at bounding box center [265, 163] width 52 height 5
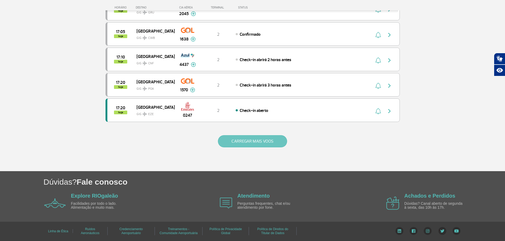
click at [277, 141] on button "CARREGAR MAIS VOOS" at bounding box center [252, 141] width 69 height 12
click at [264, 140] on button "CARREGAR MAIS VOOS" at bounding box center [252, 141] width 69 height 12
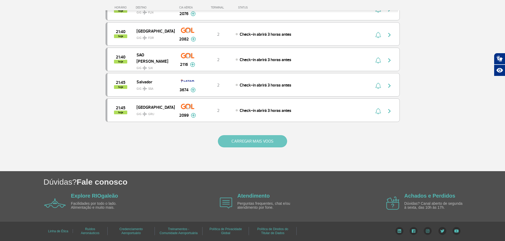
click at [265, 145] on button "CARREGAR MAIS VOOS" at bounding box center [252, 141] width 69 height 12
click at [271, 140] on button "CARREGAR MAIS VOOS" at bounding box center [252, 141] width 69 height 12
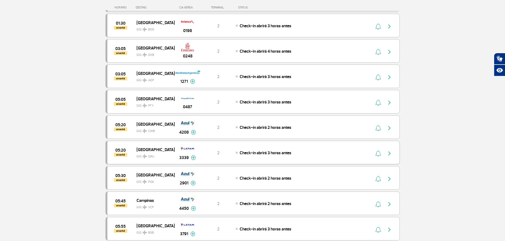
scroll to position [2425, 0]
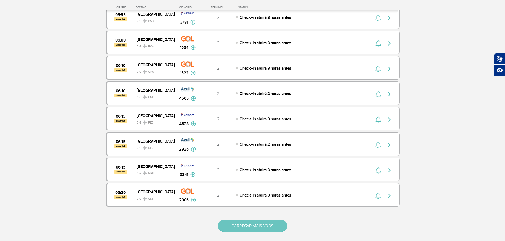
click at [269, 225] on button "CARREGAR MAIS VOOS" at bounding box center [252, 226] width 69 height 12
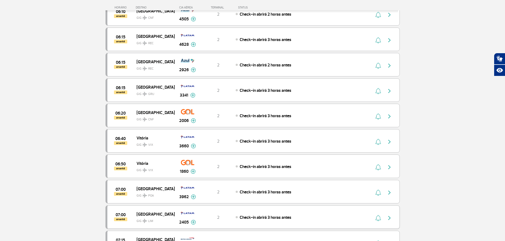
scroll to position [2584, 0]
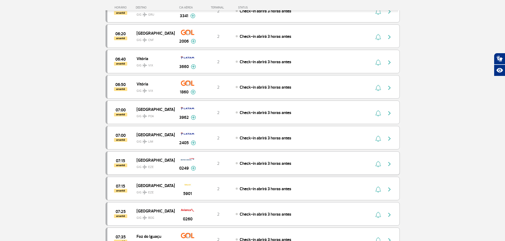
click at [175, 166] on div "0249" at bounding box center [187, 163] width 26 height 17
click at [197, 157] on div "0249" at bounding box center [187, 163] width 26 height 17
click at [206, 162] on div "2" at bounding box center [217, 163] width 35 height 6
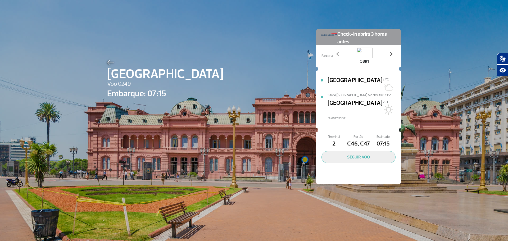
click at [387, 55] on link "Next" at bounding box center [391, 57] width 9 height 13
click at [389, 53] on span at bounding box center [391, 53] width 5 height 5
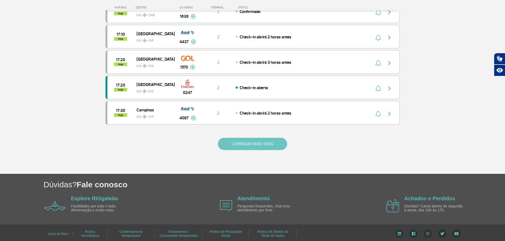
click at [253, 146] on button "CARREGAR MAIS VOOS" at bounding box center [252, 144] width 69 height 12
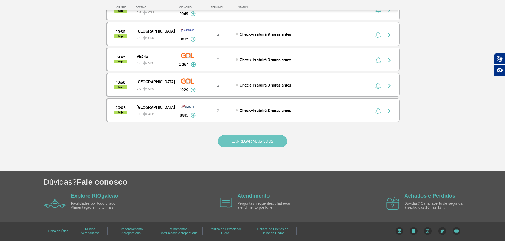
click at [256, 137] on button "CARREGAR MAIS VOOS" at bounding box center [252, 141] width 69 height 12
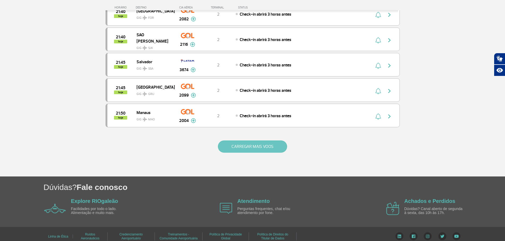
click at [258, 148] on button "CARREGAR MAIS VOOS" at bounding box center [252, 147] width 69 height 12
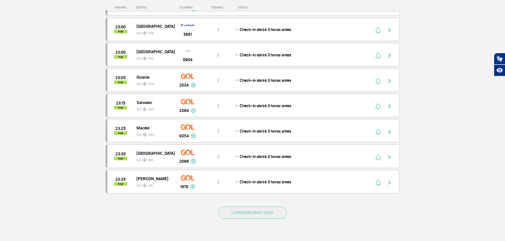
scroll to position [1938, 0]
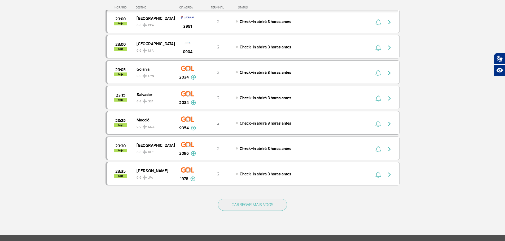
click at [276, 214] on div "CARREGAR MAIS VOOS" at bounding box center [252, 213] width 294 height 43
click at [273, 211] on button "CARREGAR MAIS VOOS" at bounding box center [252, 205] width 69 height 12
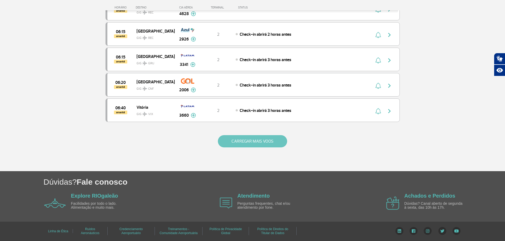
click at [266, 140] on button "CARREGAR MAIS VOOS" at bounding box center [252, 141] width 69 height 12
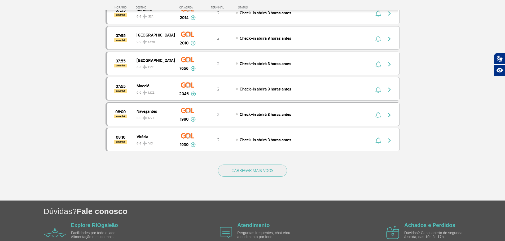
scroll to position [3019, 0]
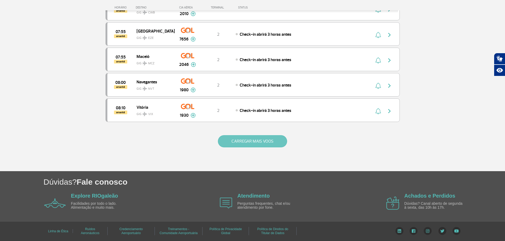
click at [260, 141] on button "CARREGAR MAIS VOOS" at bounding box center [252, 141] width 69 height 12
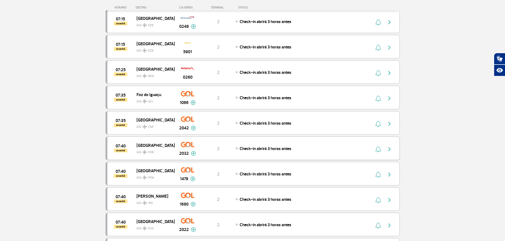
scroll to position [2648, 0]
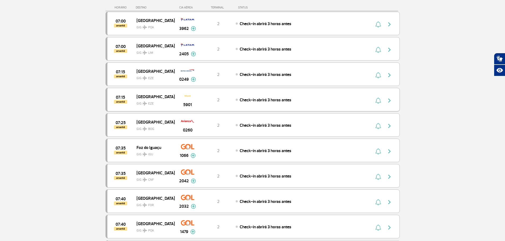
click at [156, 100] on span "GIG EZE" at bounding box center [153, 103] width 34 height 8
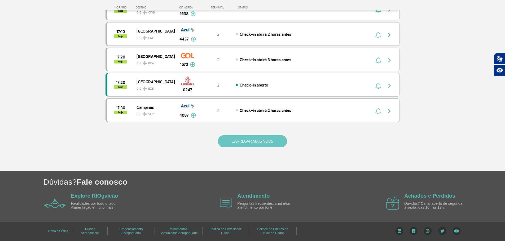
click at [258, 139] on button "CARREGAR MAIS VOOS" at bounding box center [252, 141] width 69 height 12
click at [257, 143] on button "CARREGAR MAIS VOOS" at bounding box center [252, 141] width 69 height 12
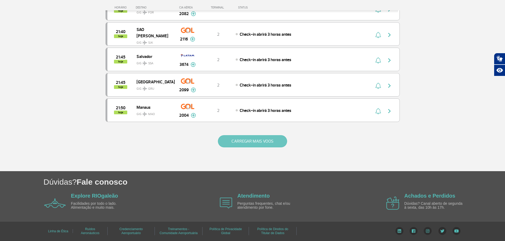
click at [267, 139] on button "CARREGAR MAIS VOOS" at bounding box center [252, 141] width 69 height 12
click at [266, 141] on button "CARREGAR MAIS VOOS" at bounding box center [252, 141] width 69 height 12
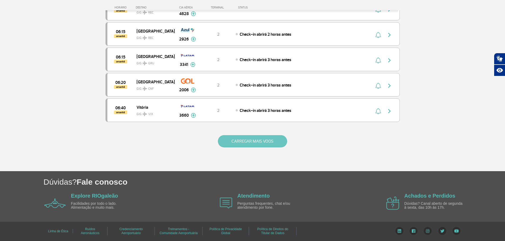
click at [267, 141] on button "CARREGAR MAIS VOOS" at bounding box center [252, 141] width 69 height 12
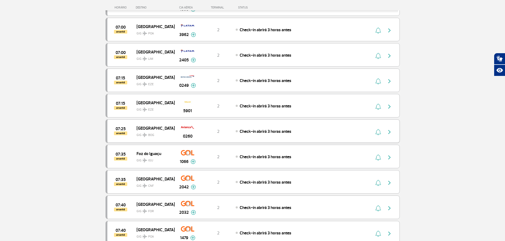
scroll to position [2643, 0]
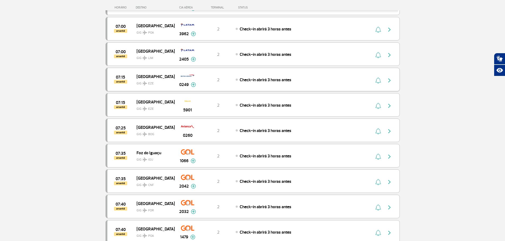
click at [165, 77] on span "[GEOGRAPHIC_DATA]" at bounding box center [153, 76] width 34 height 7
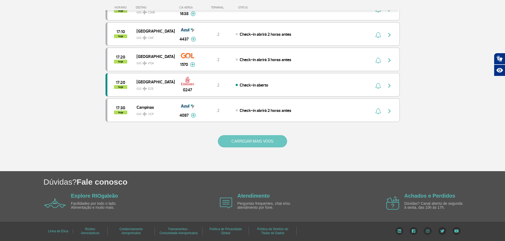
click at [268, 146] on button "CARREGAR MAIS VOOS" at bounding box center [252, 141] width 69 height 12
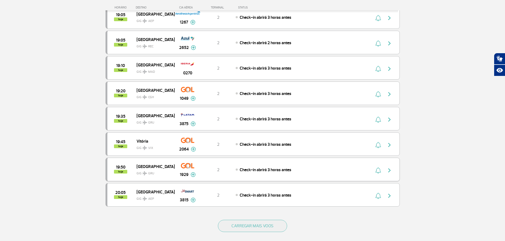
scroll to position [985, 0]
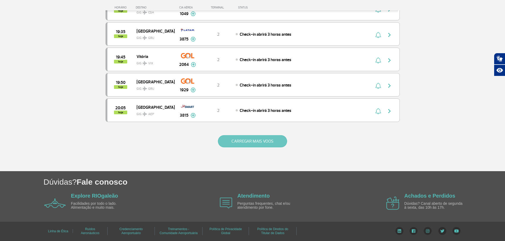
click at [264, 147] on button "CARREGAR MAIS VOOS" at bounding box center [252, 141] width 69 height 12
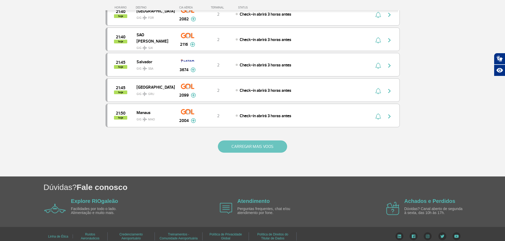
click at [253, 150] on button "CARREGAR MAIS VOOS" at bounding box center [252, 147] width 69 height 12
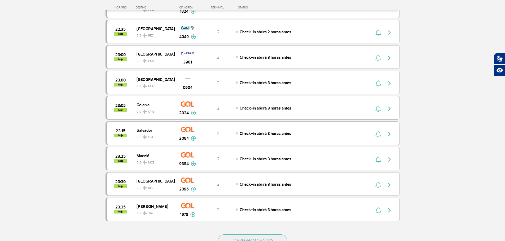
scroll to position [1991, 0]
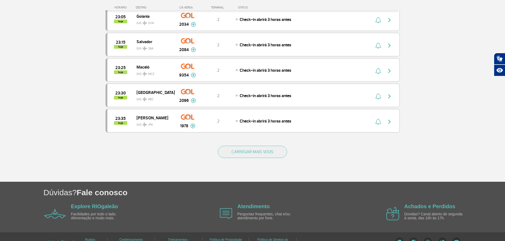
click at [261, 160] on div "CARREGAR MAIS VOOS" at bounding box center [252, 160] width 294 height 43
click at [260, 158] on button "CARREGAR MAIS VOOS" at bounding box center [252, 152] width 69 height 12
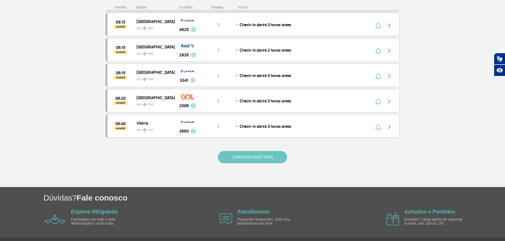
click at [268, 159] on button "CARREGAR MAIS VOOS" at bounding box center [252, 157] width 69 height 12
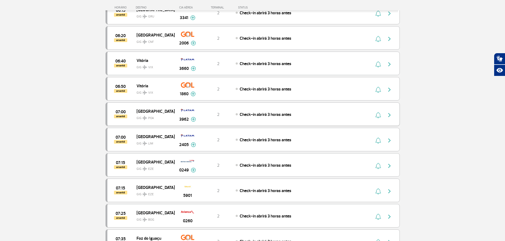
scroll to position [2680, 0]
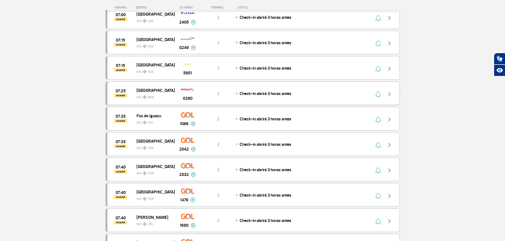
click at [159, 101] on div "07:25 amanhã Bogotá GIG BOG 0260 2 Check-in abrirá 3 horas antes" at bounding box center [252, 94] width 294 height 24
click at [164, 92] on span "GIG BOG" at bounding box center [153, 96] width 34 height 8
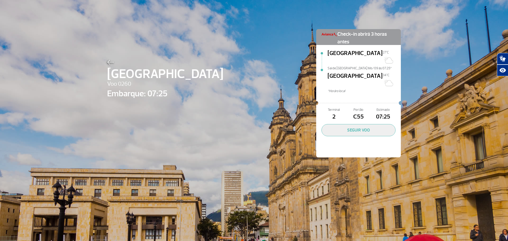
click at [164, 90] on span "Embarque: 07:25" at bounding box center [165, 93] width 116 height 13
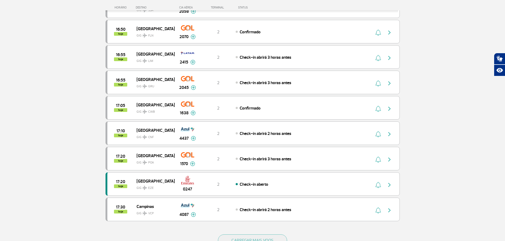
scroll to position [476, 0]
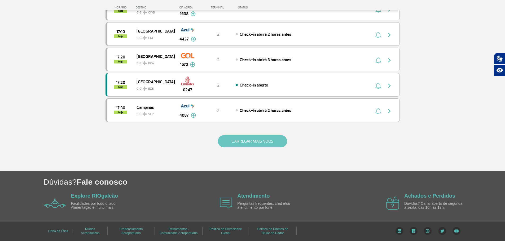
click at [252, 146] on button "CARREGAR MAIS VOOS" at bounding box center [252, 141] width 69 height 12
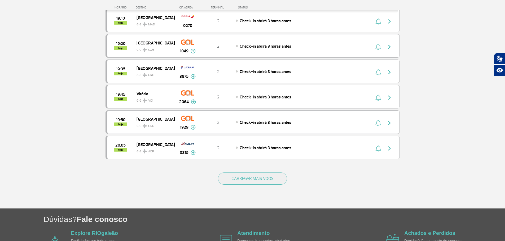
scroll to position [985, 0]
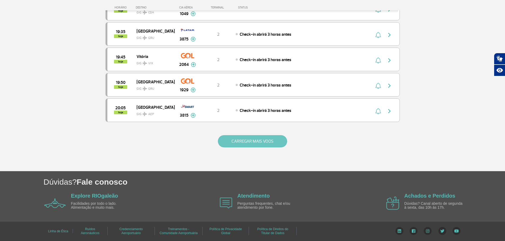
click at [255, 143] on button "CARREGAR MAIS VOOS" at bounding box center [252, 141] width 69 height 12
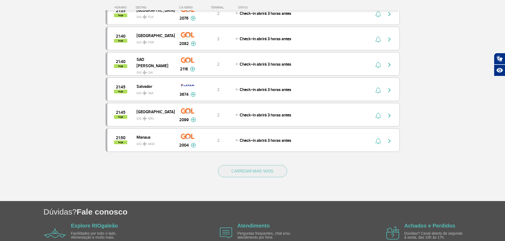
scroll to position [1493, 0]
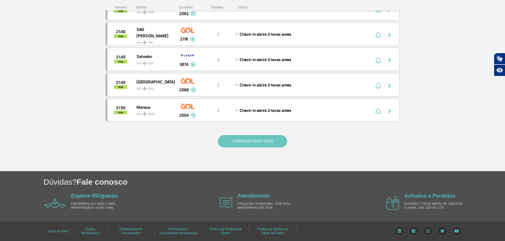
click at [264, 137] on button "CARREGAR MAIS VOOS" at bounding box center [252, 141] width 69 height 12
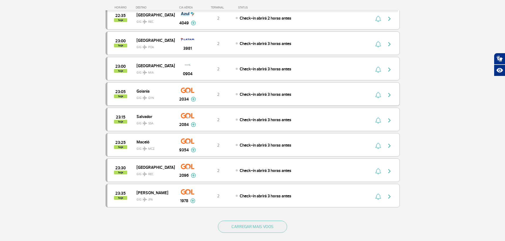
scroll to position [1970, 0]
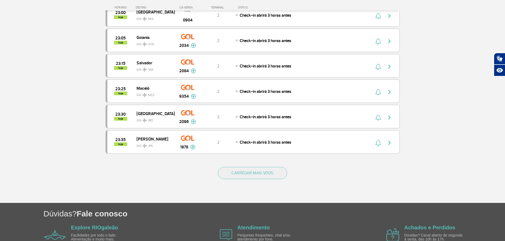
click at [273, 184] on div "CARREGAR MAIS VOOS" at bounding box center [252, 181] width 294 height 43
click at [270, 176] on button "CARREGAR MAIS VOOS" at bounding box center [252, 173] width 69 height 12
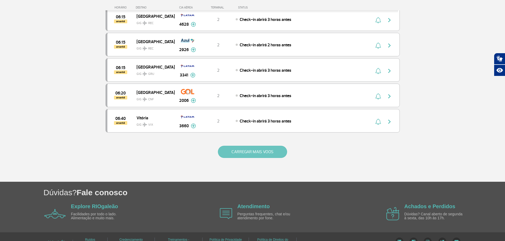
click at [264, 146] on button "CARREGAR MAIS VOOS" at bounding box center [252, 152] width 69 height 12
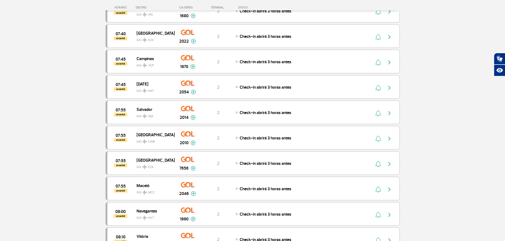
scroll to position [2897, 0]
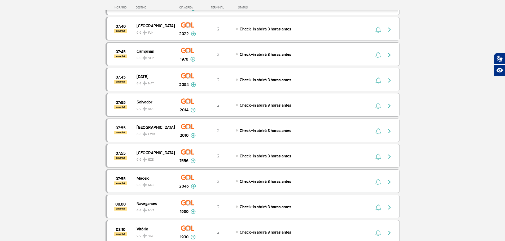
click at [265, 157] on span "Check-in abrirá 3 horas antes" at bounding box center [265, 156] width 52 height 5
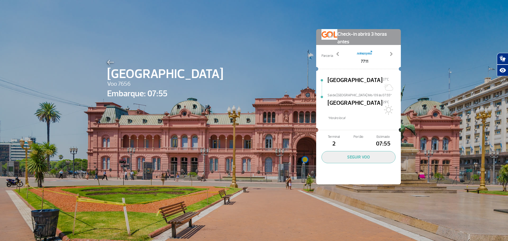
click at [350, 135] on span "Portão" at bounding box center [358, 137] width 25 height 5
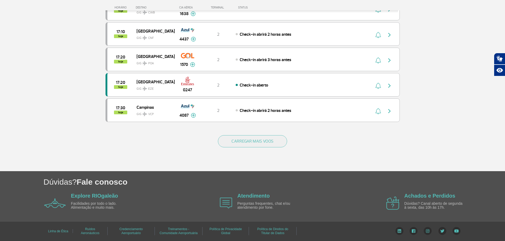
click at [257, 150] on div "CARREGAR MAIS VOOS" at bounding box center [252, 150] width 294 height 43
click at [259, 146] on button "CARREGAR MAIS VOOS" at bounding box center [252, 141] width 69 height 12
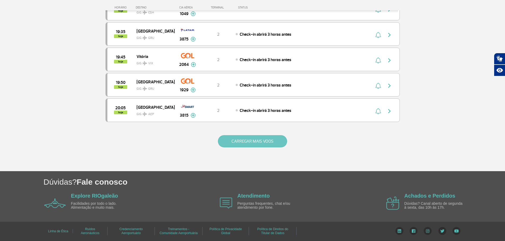
click at [267, 140] on button "CARREGAR MAIS VOOS" at bounding box center [252, 141] width 69 height 12
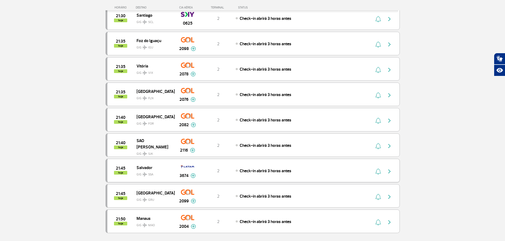
scroll to position [1493, 0]
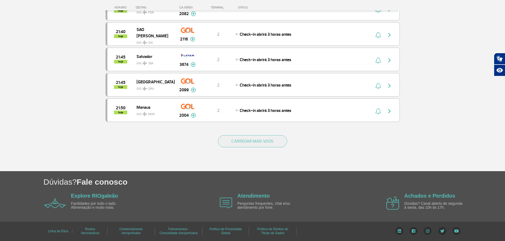
click at [272, 149] on div "CARREGAR MAIS VOOS" at bounding box center [252, 150] width 294 height 43
click at [272, 143] on button "CARREGAR MAIS VOOS" at bounding box center [252, 141] width 69 height 12
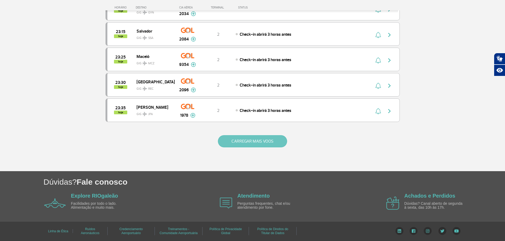
click at [273, 144] on button "CARREGAR MAIS VOOS" at bounding box center [252, 141] width 69 height 12
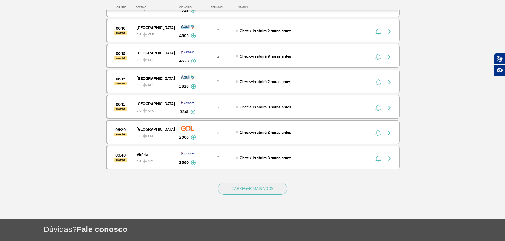
scroll to position [2510, 0]
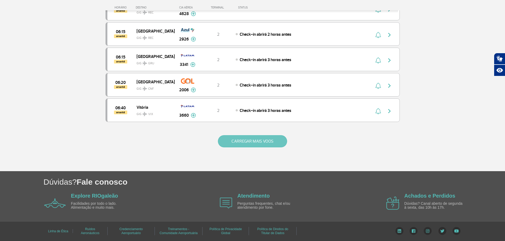
click at [264, 138] on button "CARREGAR MAIS VOOS" at bounding box center [252, 141] width 69 height 12
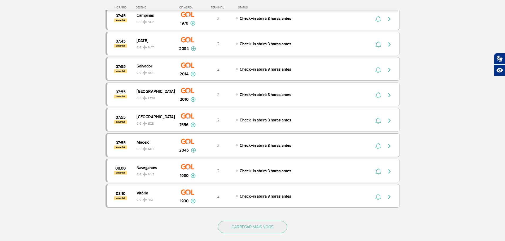
scroll to position [2990, 0]
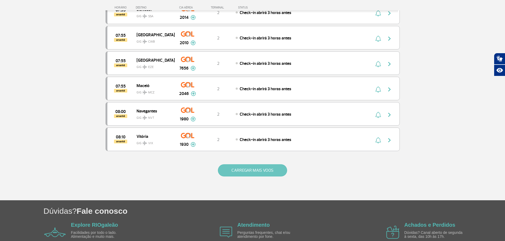
click at [246, 168] on button "CARREGAR MAIS VOOS" at bounding box center [252, 170] width 69 height 12
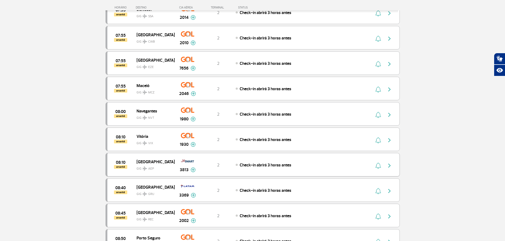
click at [190, 166] on div "3813" at bounding box center [187, 165] width 26 height 17
click at [182, 163] on img at bounding box center [188, 161] width 14 height 9
click at [247, 162] on div "Check-in abrirá 3 horas antes" at bounding box center [293, 165] width 117 height 6
click at [249, 163] on span "Check-in abrirá 3 horas antes" at bounding box center [265, 165] width 52 height 5
click at [253, 163] on span "Check-in abrirá 3 horas antes" at bounding box center [265, 165] width 52 height 5
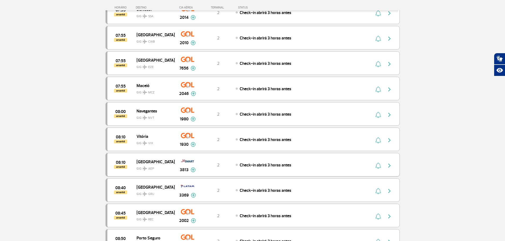
click at [253, 163] on span "Check-in abrirá 3 horas antes" at bounding box center [265, 165] width 52 height 5
click at [254, 164] on span "Check-in abrirá 3 horas antes" at bounding box center [265, 165] width 52 height 5
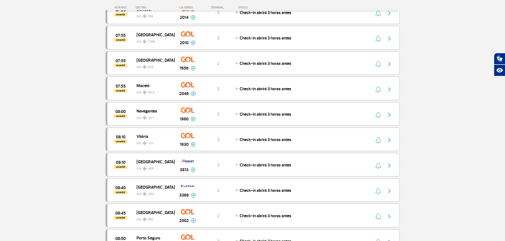
drag, startPoint x: 254, startPoint y: 164, endPoint x: 84, endPoint y: 172, distance: 170.5
click at [324, 159] on div "08:10 amanhã [GEOGRAPHIC_DATA] GIG AEP 3813 2 Check-in abrirá 3 horas antes Par…" at bounding box center [252, 165] width 294 height 24
click at [323, 162] on div "Check-in abrirá 3 horas antes" at bounding box center [293, 165] width 117 height 6
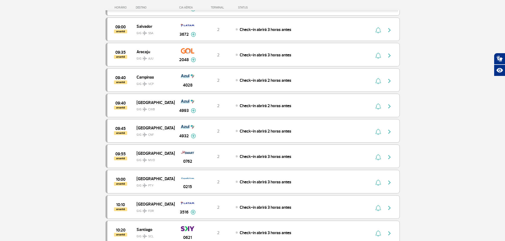
scroll to position [3254, 0]
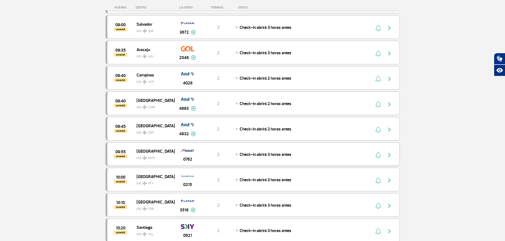
click at [304, 159] on div "09:55 amanhã Montevideo GIG MVD 0762 2 Check-in abrirá 3 horas antes" at bounding box center [252, 154] width 294 height 24
click at [304, 156] on div "Check-in abrirá 3 horas antes" at bounding box center [293, 154] width 117 height 6
click at [273, 155] on span "Check-in abrirá 3 horas antes" at bounding box center [265, 154] width 52 height 5
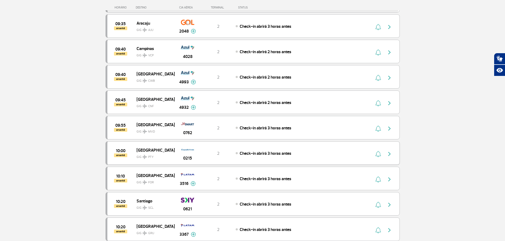
click at [273, 153] on span "Check-in abrirá 3 horas antes" at bounding box center [265, 153] width 52 height 5
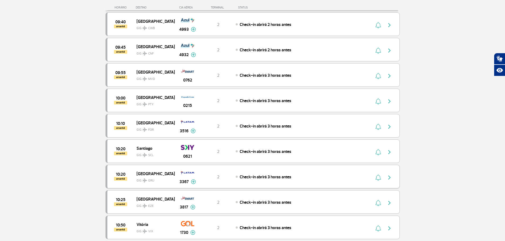
scroll to position [3334, 0]
click at [260, 151] on span "Check-in abrirá 3 horas antes" at bounding box center [265, 151] width 52 height 5
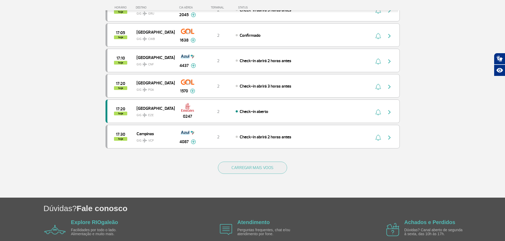
scroll to position [476, 0]
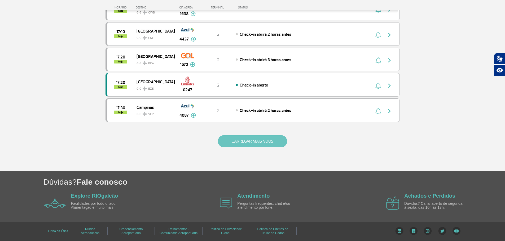
click at [244, 142] on button "CARREGAR MAIS VOOS" at bounding box center [252, 141] width 69 height 12
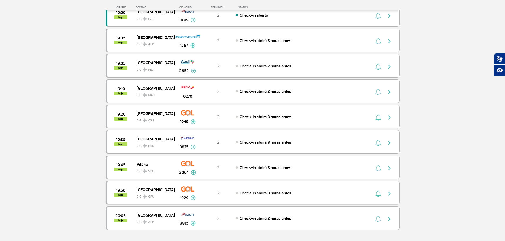
scroll to position [953, 0]
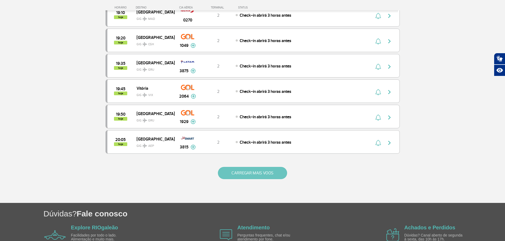
click at [268, 170] on button "CARREGAR MAIS VOOS" at bounding box center [252, 173] width 69 height 12
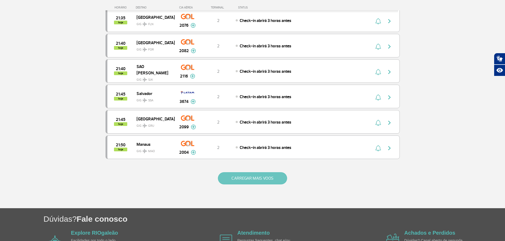
click at [278, 177] on button "CARREGAR MAIS VOOS" at bounding box center [252, 178] width 69 height 12
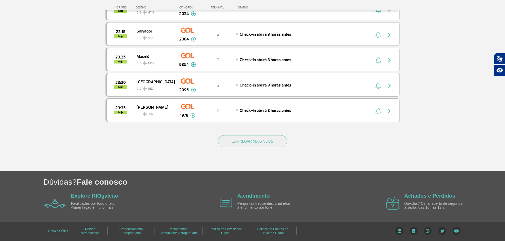
click at [265, 150] on div "CARREGAR MAIS VOOS" at bounding box center [252, 150] width 294 height 43
click at [265, 141] on button "CARREGAR MAIS VOOS" at bounding box center [252, 141] width 69 height 12
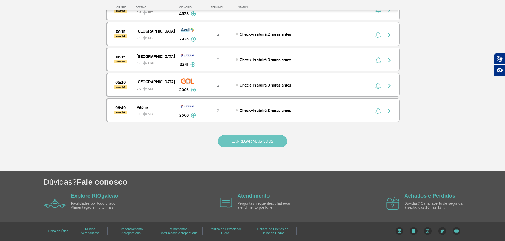
click at [276, 138] on button "CARREGAR MAIS VOOS" at bounding box center [252, 141] width 69 height 12
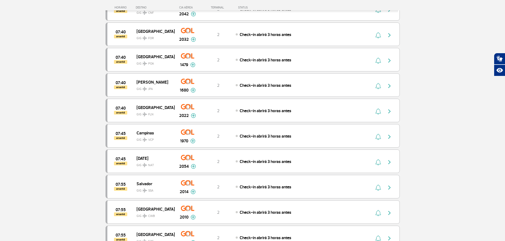
scroll to position [2934, 0]
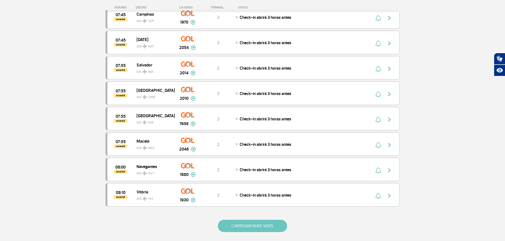
click at [267, 222] on button "CARREGAR MAIS VOOS" at bounding box center [252, 226] width 69 height 12
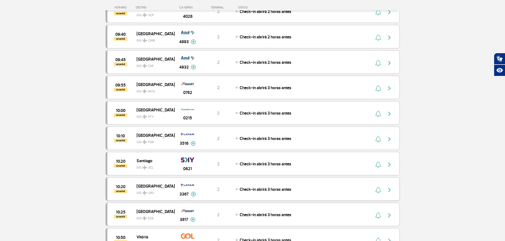
scroll to position [3331, 0]
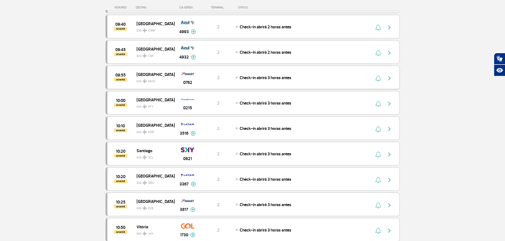
click at [178, 81] on div "0762" at bounding box center [187, 77] width 26 height 17
click at [180, 101] on div "0215" at bounding box center [187, 103] width 26 height 17
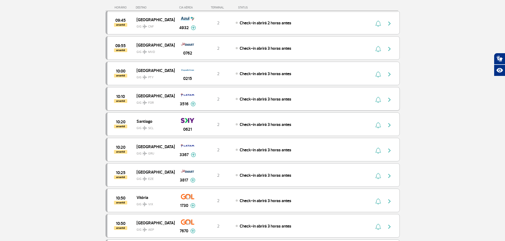
scroll to position [3384, 0]
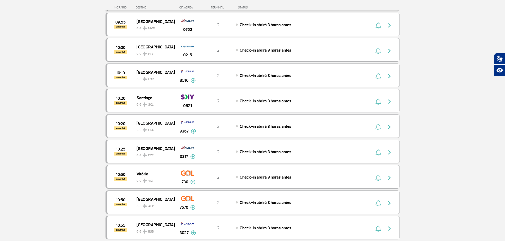
click at [181, 148] on img at bounding box center [188, 147] width 14 height 9
click at [268, 153] on span "Check-in abrirá 3 horas antes" at bounding box center [265, 151] width 52 height 5
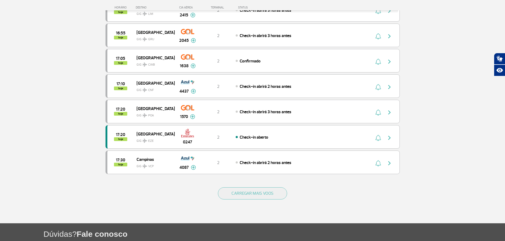
scroll to position [476, 0]
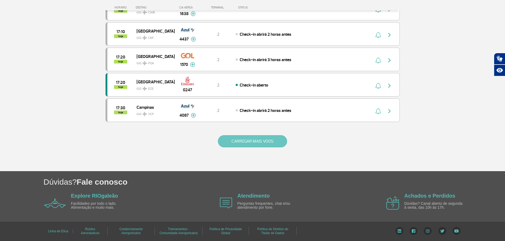
click at [259, 146] on button "CARREGAR MAIS VOOS" at bounding box center [252, 141] width 69 height 12
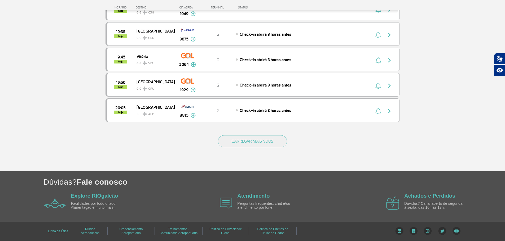
click at [265, 133] on div "CARREGAR MAIS VOOS" at bounding box center [252, 150] width 294 height 43
click at [268, 138] on button "CARREGAR MAIS VOOS" at bounding box center [252, 141] width 69 height 12
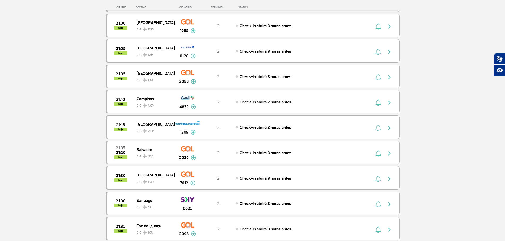
scroll to position [1408, 0]
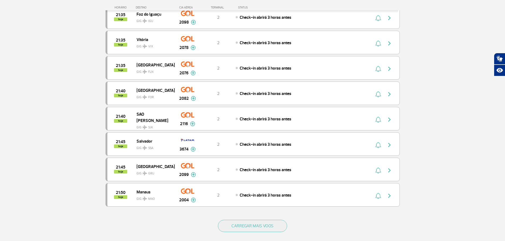
click at [275, 217] on div "CARREGAR MAIS VOOS" at bounding box center [252, 234] width 294 height 43
click at [278, 222] on button "CARREGAR MAIS VOOS" at bounding box center [252, 226] width 69 height 12
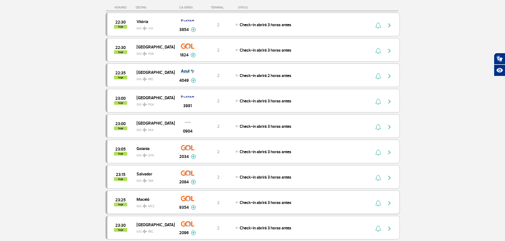
drag, startPoint x: 275, startPoint y: 173, endPoint x: 273, endPoint y: 179, distance: 6.0
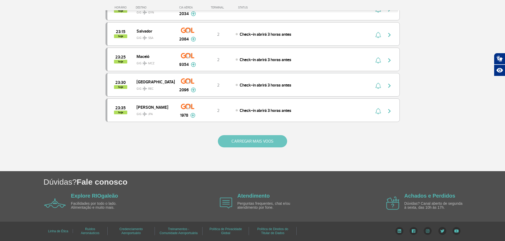
click at [271, 143] on button "CARREGAR MAIS VOOS" at bounding box center [252, 141] width 69 height 12
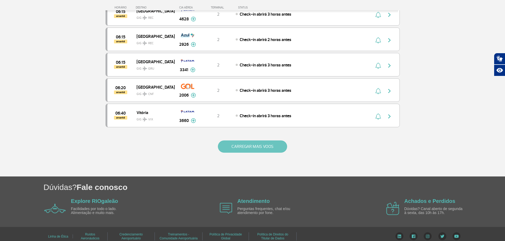
click at [267, 146] on button "CARREGAR MAIS VOOS" at bounding box center [252, 147] width 69 height 12
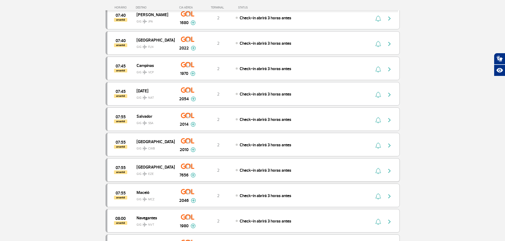
scroll to position [2982, 0]
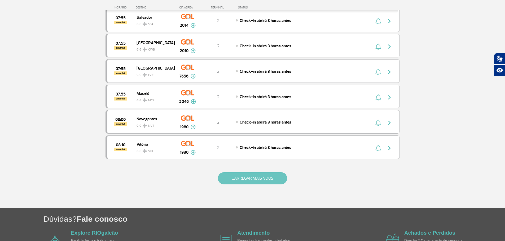
click at [273, 174] on button "CARREGAR MAIS VOOS" at bounding box center [252, 178] width 69 height 12
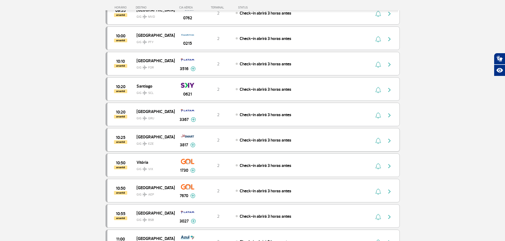
scroll to position [3405, 0]
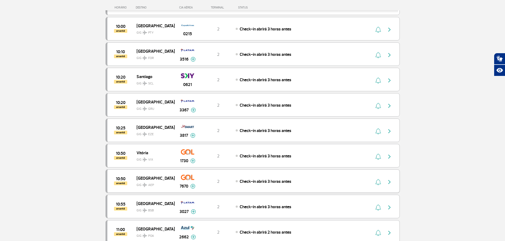
click at [179, 184] on div "7670" at bounding box center [187, 181] width 26 height 17
click at [173, 181] on div "Buenos Aires GIG AEP" at bounding box center [155, 181] width 38 height 13
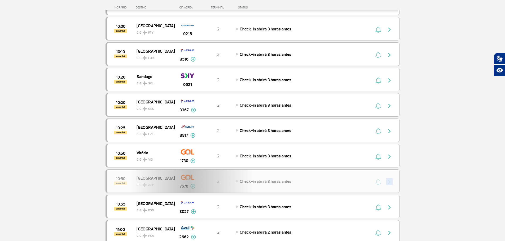
click at [173, 181] on div "10:50 amanhã [GEOGRAPHIC_DATA] GIG AEP 7670 2 Check-in abrirá 3 horas antes Par…" at bounding box center [252, 181] width 294 height 24
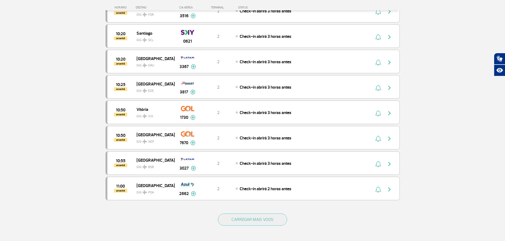
scroll to position [3458, 0]
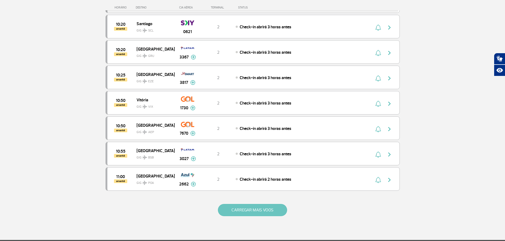
click at [261, 205] on button "CARREGAR MAIS VOOS" at bounding box center [252, 210] width 69 height 12
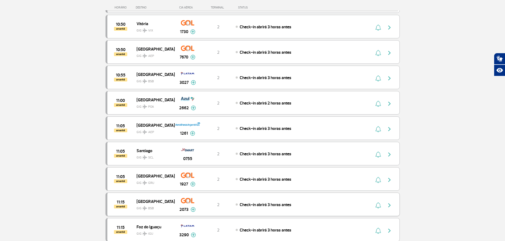
scroll to position [3538, 0]
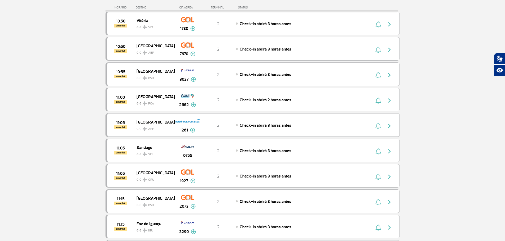
click at [273, 122] on div "Check-in abrirá 3 horas antes" at bounding box center [293, 125] width 117 height 6
click at [294, 157] on div "11:05 amanhã Santiago GIG SCL 0755 2 Check-in abrirá 3 horas antes" at bounding box center [252, 151] width 294 height 24
click at [291, 157] on div "11:05 amanhã Santiago GIG SCL 0755 2 Check-in abrirá 3 horas antes" at bounding box center [252, 151] width 294 height 24
click at [292, 151] on div "Check-in abrirá 3 horas antes" at bounding box center [293, 151] width 117 height 6
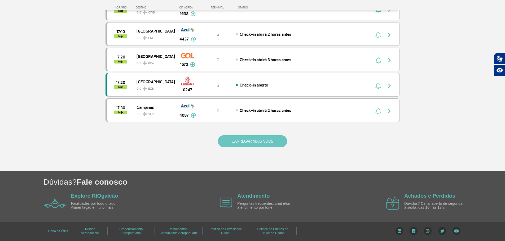
click at [253, 146] on button "CARREGAR MAIS VOOS" at bounding box center [252, 141] width 69 height 12
click at [264, 139] on button "CARREGAR MAIS VOOS" at bounding box center [252, 141] width 69 height 12
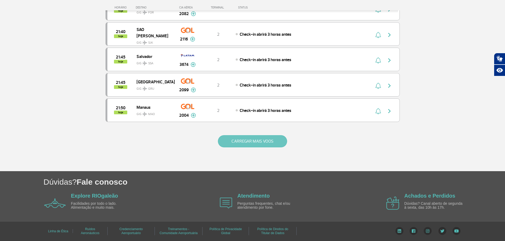
click at [267, 141] on button "CARREGAR MAIS VOOS" at bounding box center [252, 141] width 69 height 12
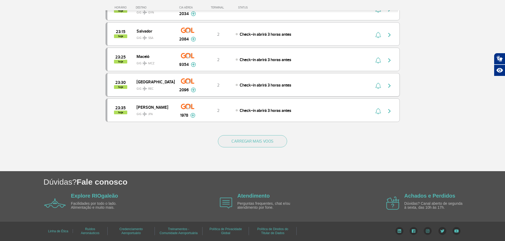
click at [265, 141] on button "CARREGAR MAIS VOOS" at bounding box center [252, 141] width 69 height 12
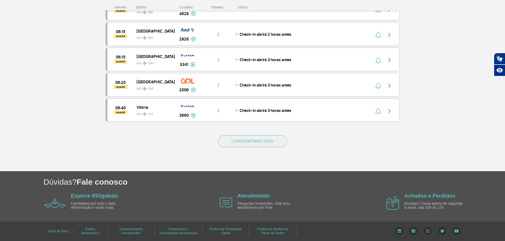
click at [273, 134] on div "CARREGAR MAIS VOOS" at bounding box center [252, 150] width 294 height 43
click at [273, 139] on button "CARREGAR MAIS VOOS" at bounding box center [252, 141] width 69 height 12
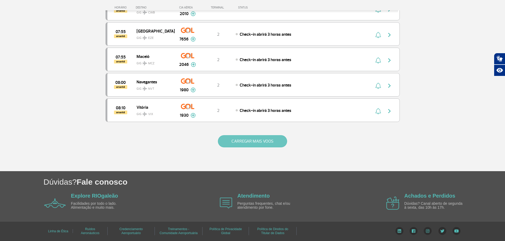
click at [279, 136] on button "CARREGAR MAIS VOOS" at bounding box center [252, 141] width 69 height 12
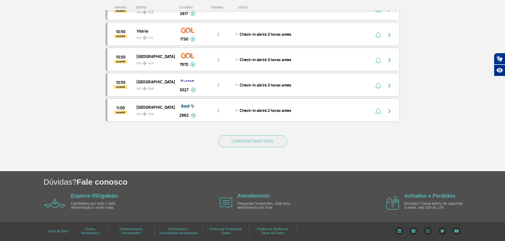
click at [277, 132] on div "CARREGAR MAIS VOOS" at bounding box center [252, 150] width 294 height 43
click at [276, 138] on button "CARREGAR MAIS VOOS" at bounding box center [252, 141] width 69 height 12
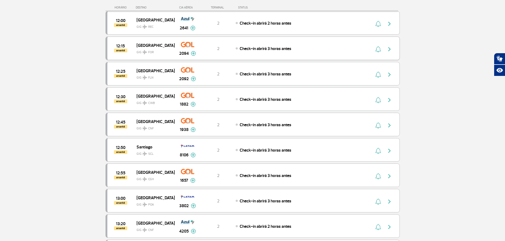
scroll to position [3871, 0]
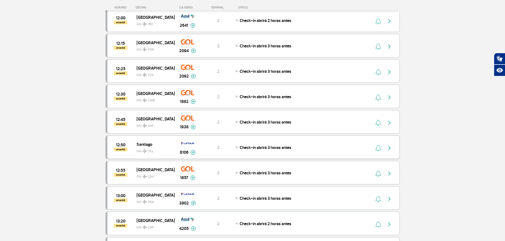
click at [210, 148] on div "2" at bounding box center [217, 148] width 35 height 6
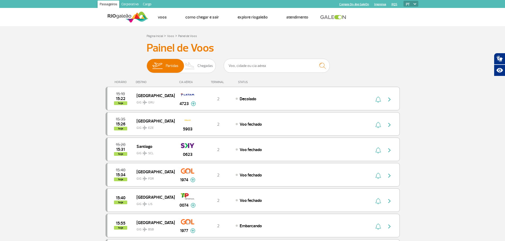
drag, startPoint x: 217, startPoint y: 134, endPoint x: 57, endPoint y: 135, distance: 159.7
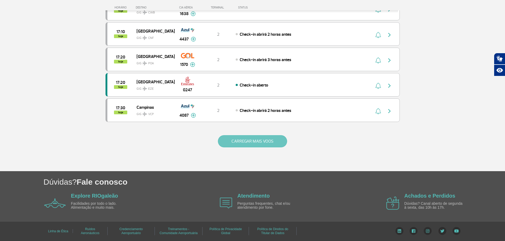
click at [269, 143] on button "CARREGAR MAIS VOOS" at bounding box center [252, 141] width 69 height 12
click at [267, 146] on button "CARREGAR MAIS VOOS" at bounding box center [252, 141] width 69 height 12
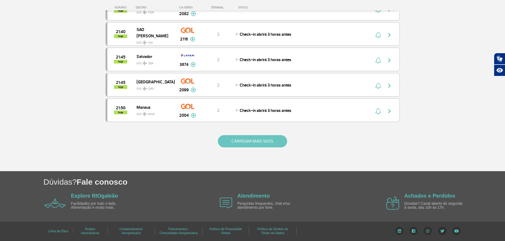
click at [273, 144] on button "CARREGAR MAIS VOOS" at bounding box center [252, 141] width 69 height 12
click at [271, 142] on button "CARREGAR MAIS VOOS" at bounding box center [252, 141] width 69 height 12
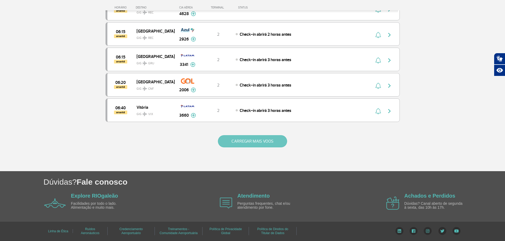
click at [275, 140] on button "CARREGAR MAIS VOOS" at bounding box center [252, 141] width 69 height 12
click at [271, 140] on button "CARREGAR MAIS VOOS" at bounding box center [252, 141] width 69 height 12
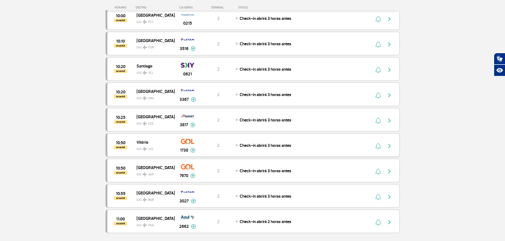
scroll to position [3527, 0]
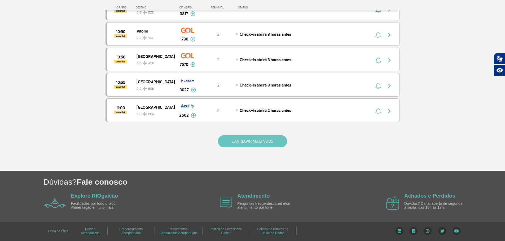
click at [275, 144] on button "CARREGAR MAIS VOOS" at bounding box center [252, 141] width 69 height 12
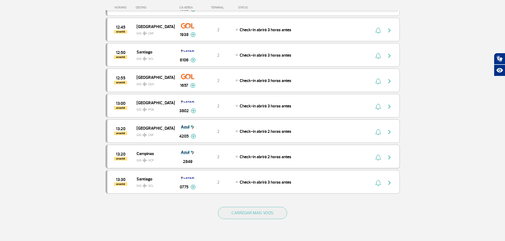
scroll to position [4004, 0]
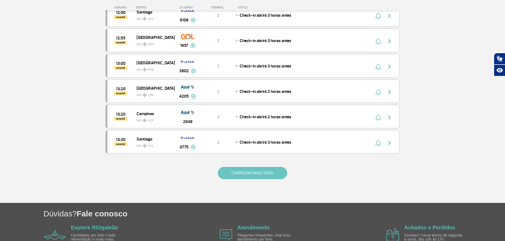
click at [273, 171] on button "CARREGAR MAIS VOOS" at bounding box center [252, 173] width 69 height 12
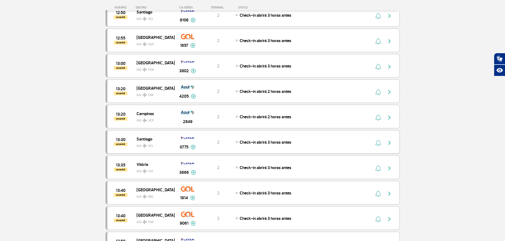
click at [282, 146] on div "13:30 amanhã Santiago GIG SCL 0775 2 Check-in abrirá 3 horas antes Parcerias: Q…" at bounding box center [252, 142] width 294 height 24
click at [283, 142] on span "Check-in abrirá 3 horas antes" at bounding box center [265, 142] width 52 height 5
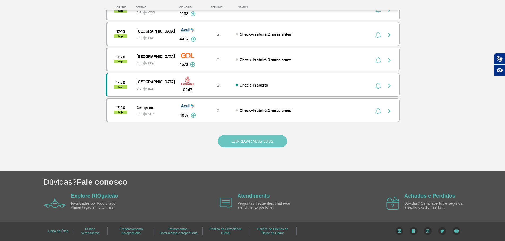
click at [251, 146] on button "CARREGAR MAIS VOOS" at bounding box center [252, 141] width 69 height 12
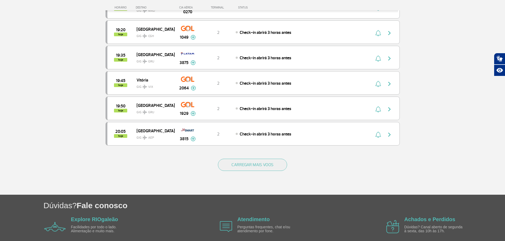
scroll to position [985, 0]
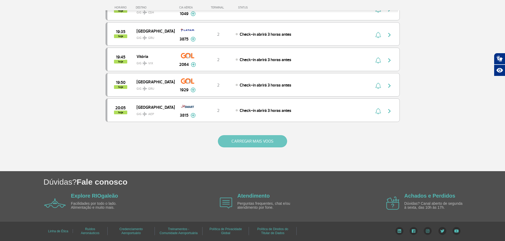
click at [265, 143] on button "CARREGAR MAIS VOOS" at bounding box center [252, 141] width 69 height 12
click at [272, 141] on button "CARREGAR MAIS VOOS" at bounding box center [252, 141] width 69 height 12
click at [267, 143] on button "CARREGAR MAIS VOOS" at bounding box center [252, 141] width 69 height 12
click at [267, 142] on button "CARREGAR MAIS VOOS" at bounding box center [252, 141] width 69 height 12
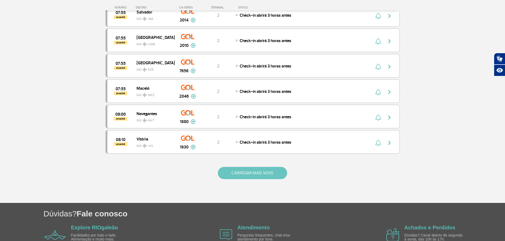
click at [266, 168] on button "CARREGAR MAIS VOOS" at bounding box center [252, 173] width 69 height 12
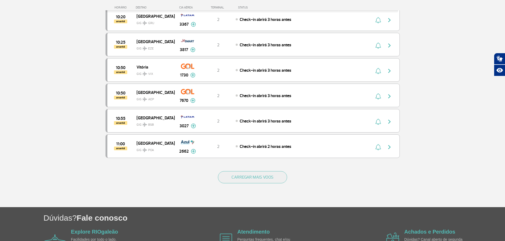
scroll to position [3527, 0]
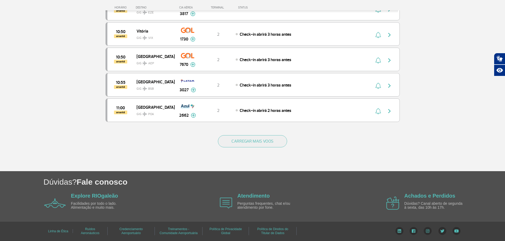
click at [268, 149] on div "CARREGAR MAIS VOOS" at bounding box center [252, 150] width 294 height 43
click at [268, 146] on button "CARREGAR MAIS VOOS" at bounding box center [252, 141] width 69 height 12
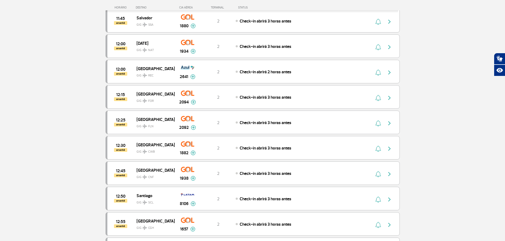
scroll to position [3977, 0]
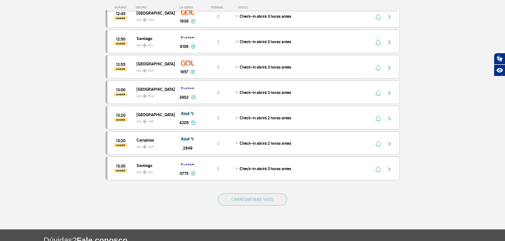
click at [253, 190] on div "CARREGAR MAIS VOOS" at bounding box center [252, 208] width 294 height 43
click at [256, 191] on div "CARREGAR MAIS VOOS" at bounding box center [252, 208] width 294 height 43
click at [258, 195] on button "CARREGAR MAIS VOOS" at bounding box center [252, 200] width 69 height 12
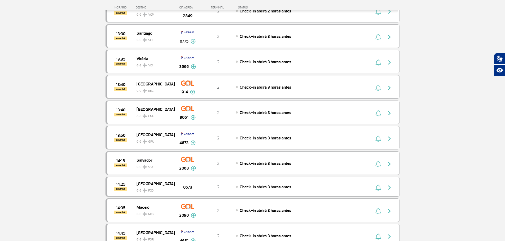
scroll to position [4136, 0]
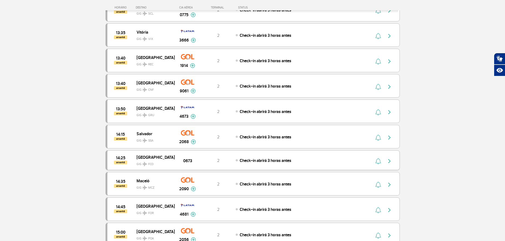
click at [233, 166] on div "14:25 amanhã Roma GIG FCO 0673 2 Check-in abrirá 3 horas antes" at bounding box center [252, 160] width 294 height 20
click at [243, 159] on span "Check-in abrirá 3 horas antes" at bounding box center [265, 160] width 52 height 5
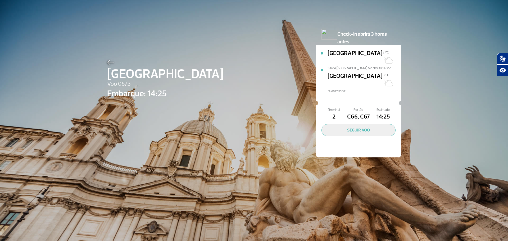
click at [108, 64] on img at bounding box center [110, 62] width 7 height 5
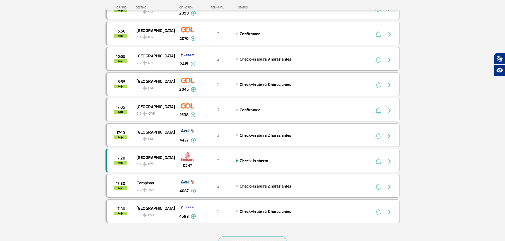
scroll to position [398, 0]
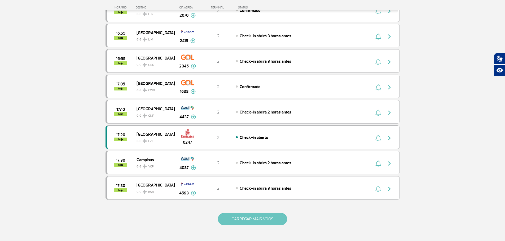
click at [274, 213] on button "CARREGAR MAIS VOOS" at bounding box center [252, 219] width 69 height 12
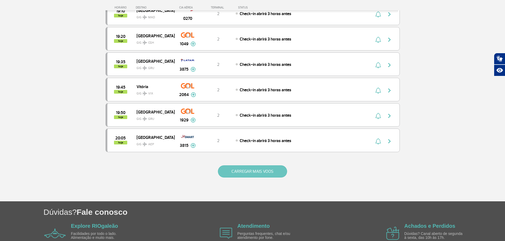
click at [266, 178] on button "CARREGAR MAIS VOOS" at bounding box center [252, 172] width 69 height 12
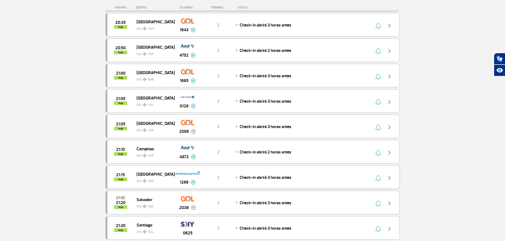
drag, startPoint x: 265, startPoint y: 176, endPoint x: 264, endPoint y: 180, distance: 4.5
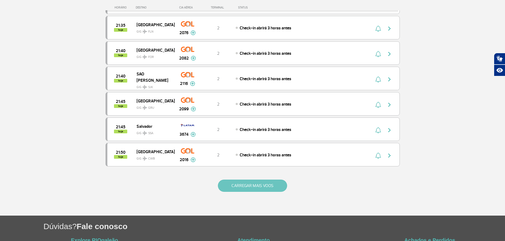
click at [270, 184] on button "CARREGAR MAIS VOOS" at bounding box center [252, 186] width 69 height 12
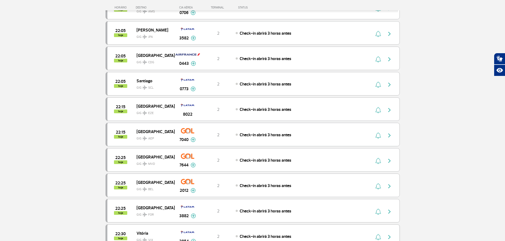
scroll to position [2002, 0]
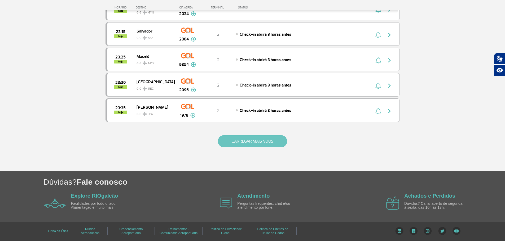
click at [253, 140] on button "CARREGAR MAIS VOOS" at bounding box center [252, 141] width 69 height 12
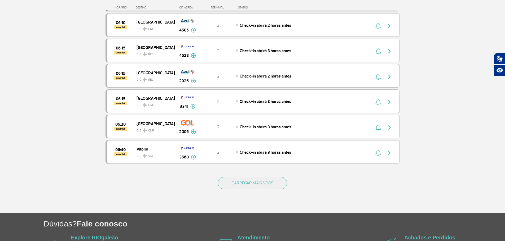
scroll to position [2510, 0]
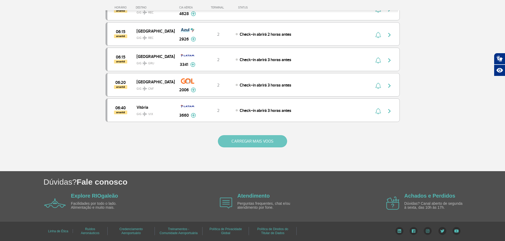
click at [256, 141] on button "CARREGAR MAIS VOOS" at bounding box center [252, 141] width 69 height 12
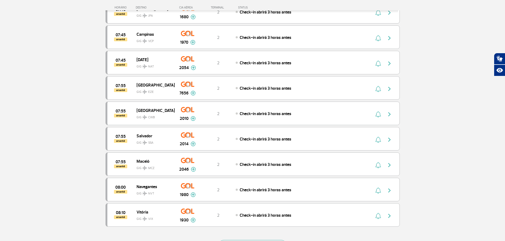
scroll to position [3019, 0]
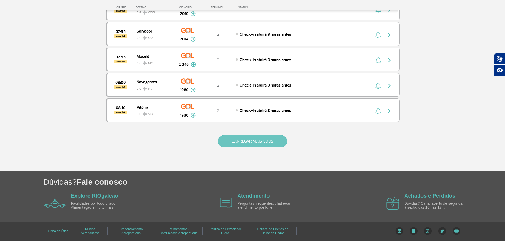
click at [252, 144] on button "CARREGAR MAIS VOOS" at bounding box center [252, 141] width 69 height 12
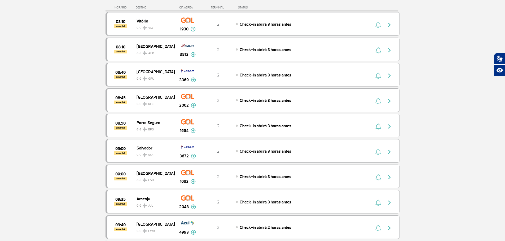
scroll to position [3527, 0]
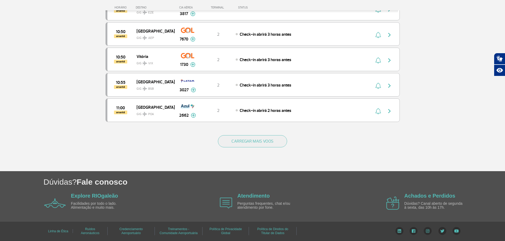
click at [255, 152] on div "CARREGAR MAIS VOOS" at bounding box center [252, 150] width 294 height 43
click at [255, 144] on button "CARREGAR MAIS VOOS" at bounding box center [252, 141] width 69 height 12
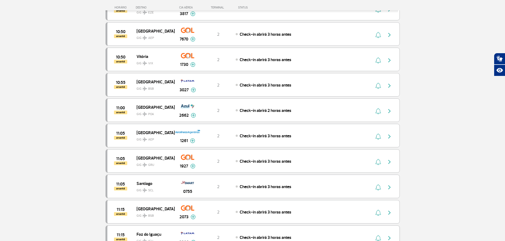
scroll to position [4036, 0]
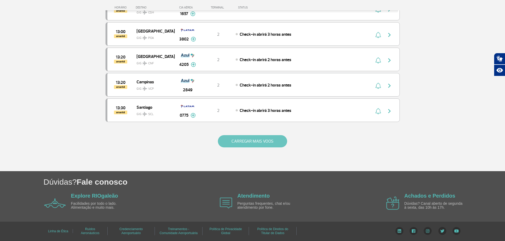
click at [259, 138] on button "CARREGAR MAIS VOOS" at bounding box center [252, 141] width 69 height 12
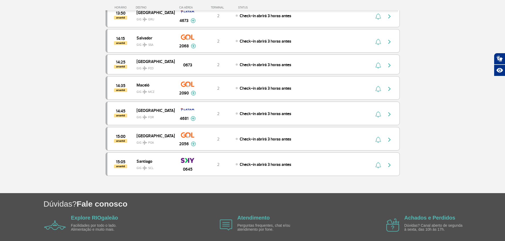
scroll to position [4254, 0]
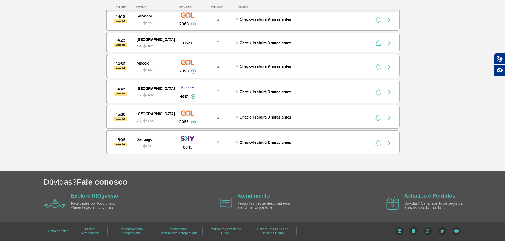
click at [256, 141] on span "Check-in abrirá 3 horas antes" at bounding box center [265, 142] width 52 height 5
